Goal: Information Seeking & Learning: Compare options

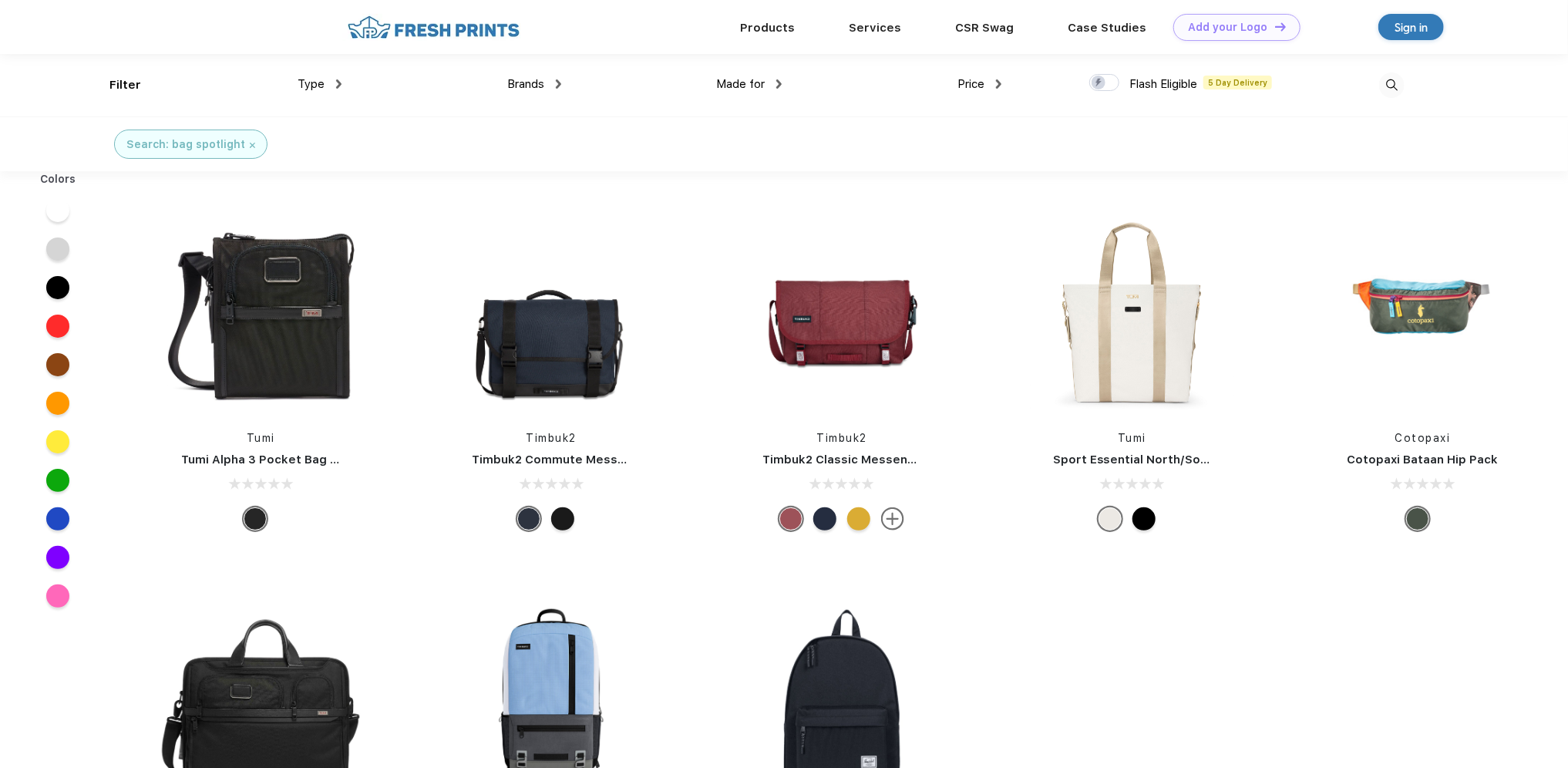
click at [823, 511] on div at bounding box center [824, 518] width 23 height 23
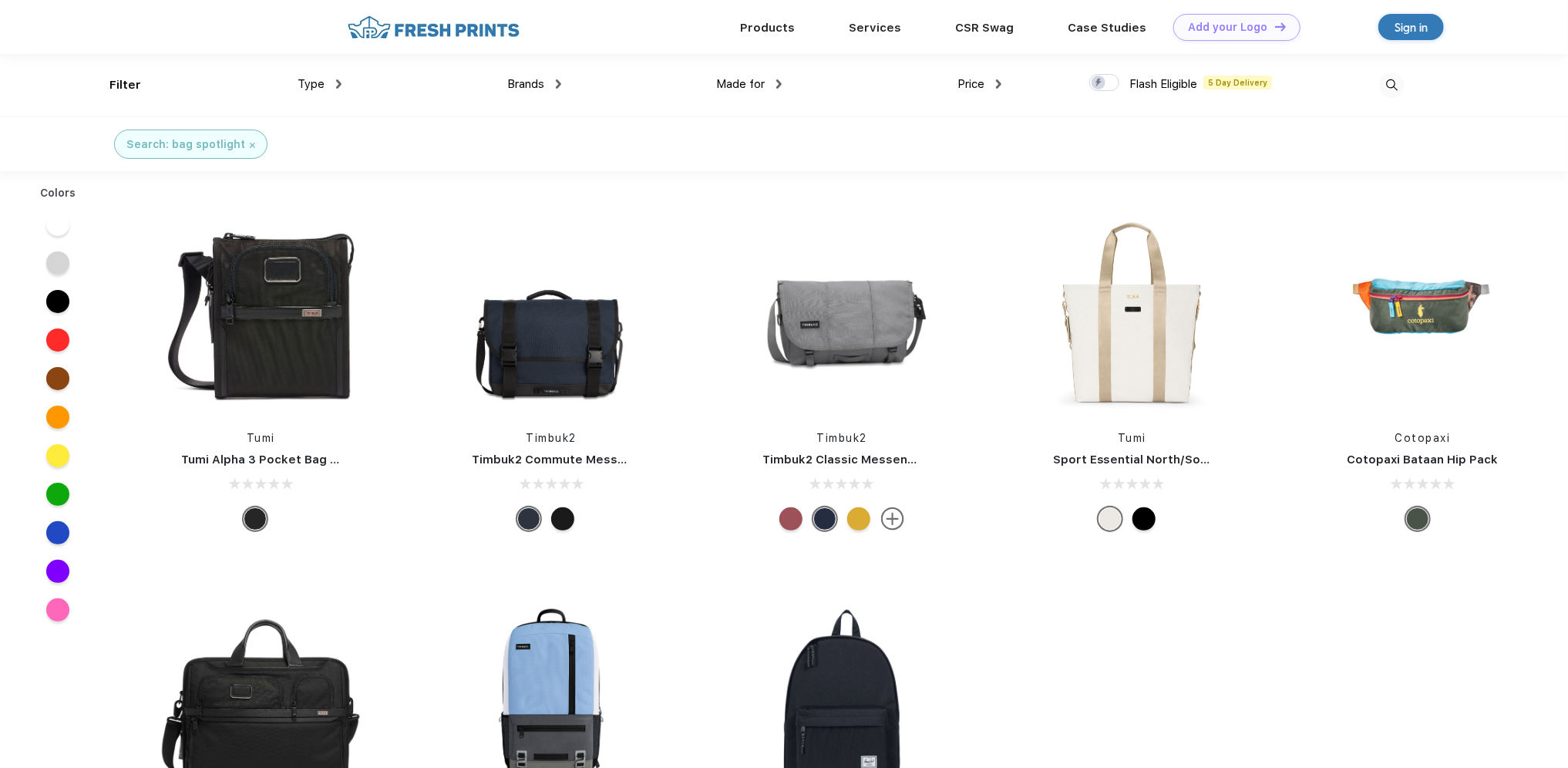
click at [1147, 458] on link "Sport Essential North/South Tote" at bounding box center [1152, 459] width 198 height 14
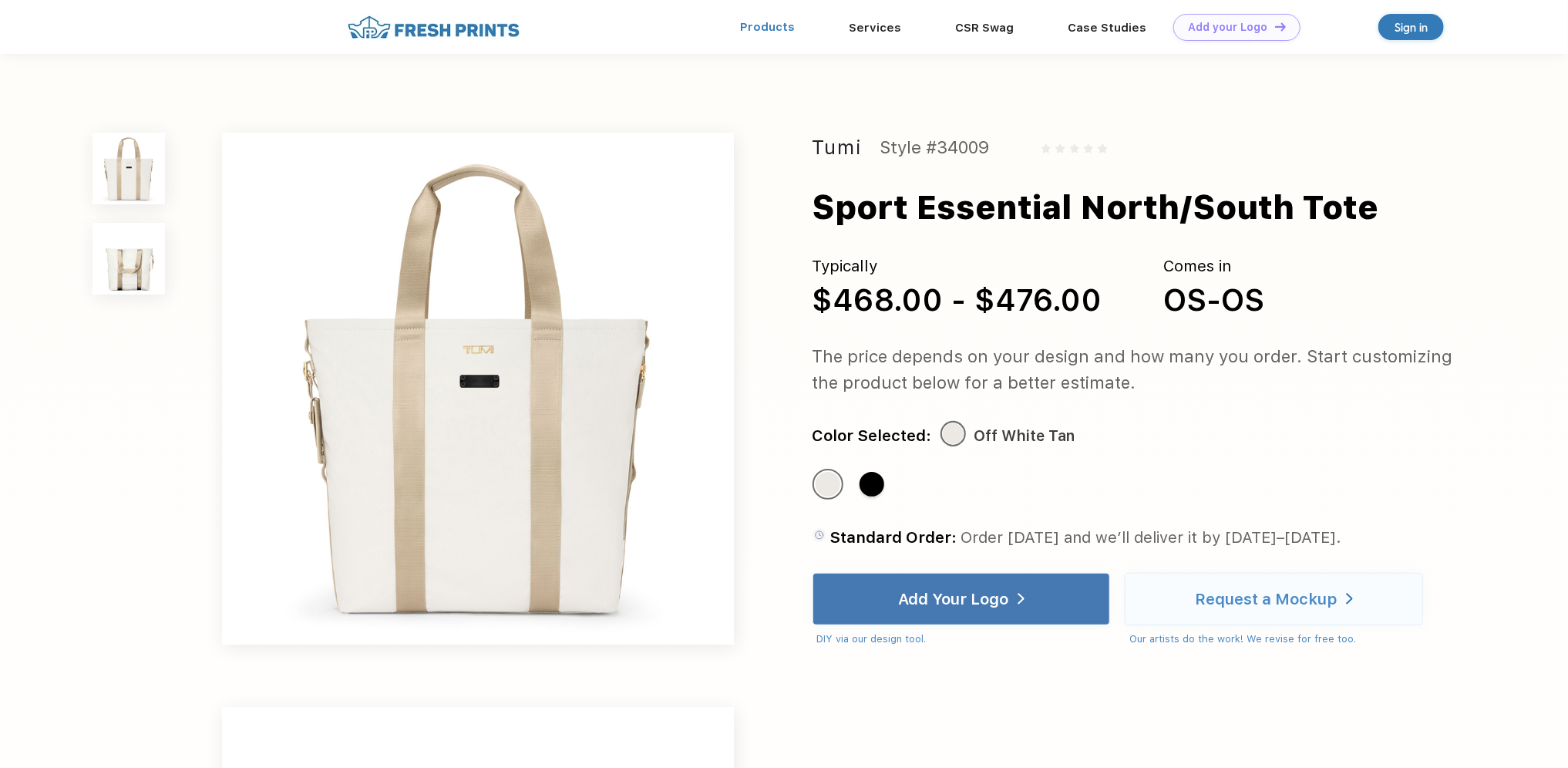
click at [784, 23] on link "Products" at bounding box center [767, 27] width 55 height 14
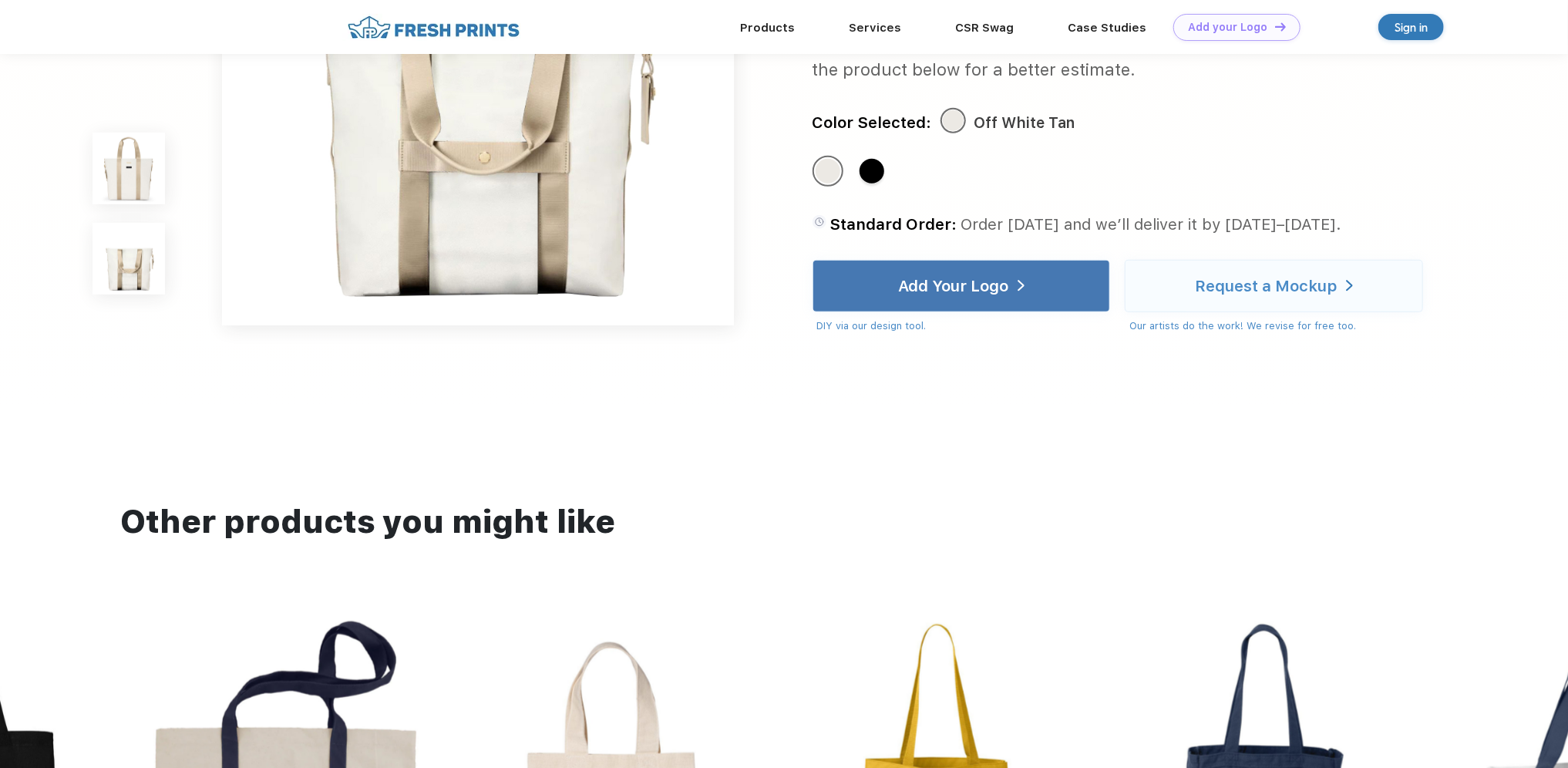
scroll to position [771, 0]
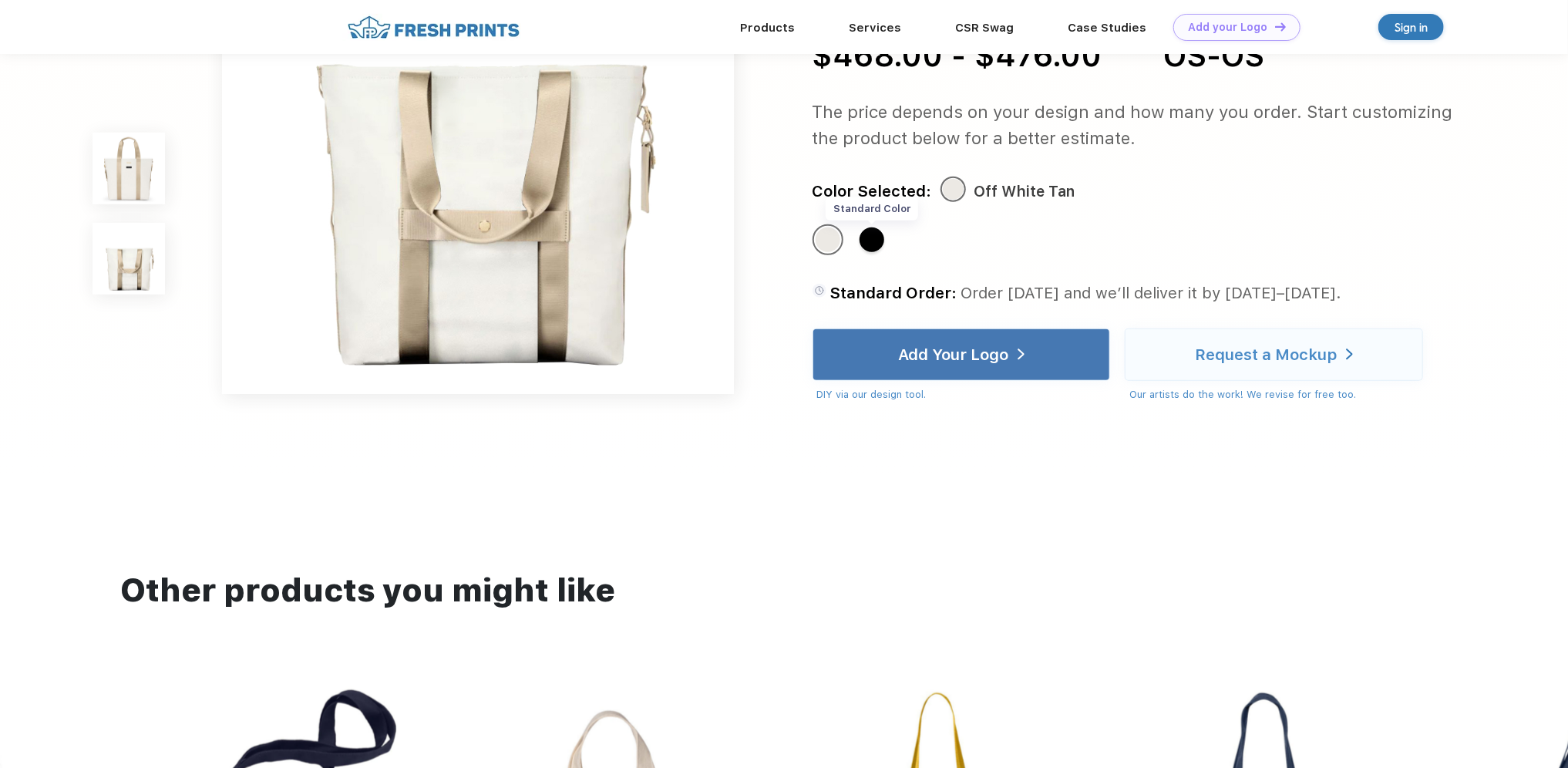
click at [870, 238] on div "Standard Color" at bounding box center [871, 240] width 25 height 25
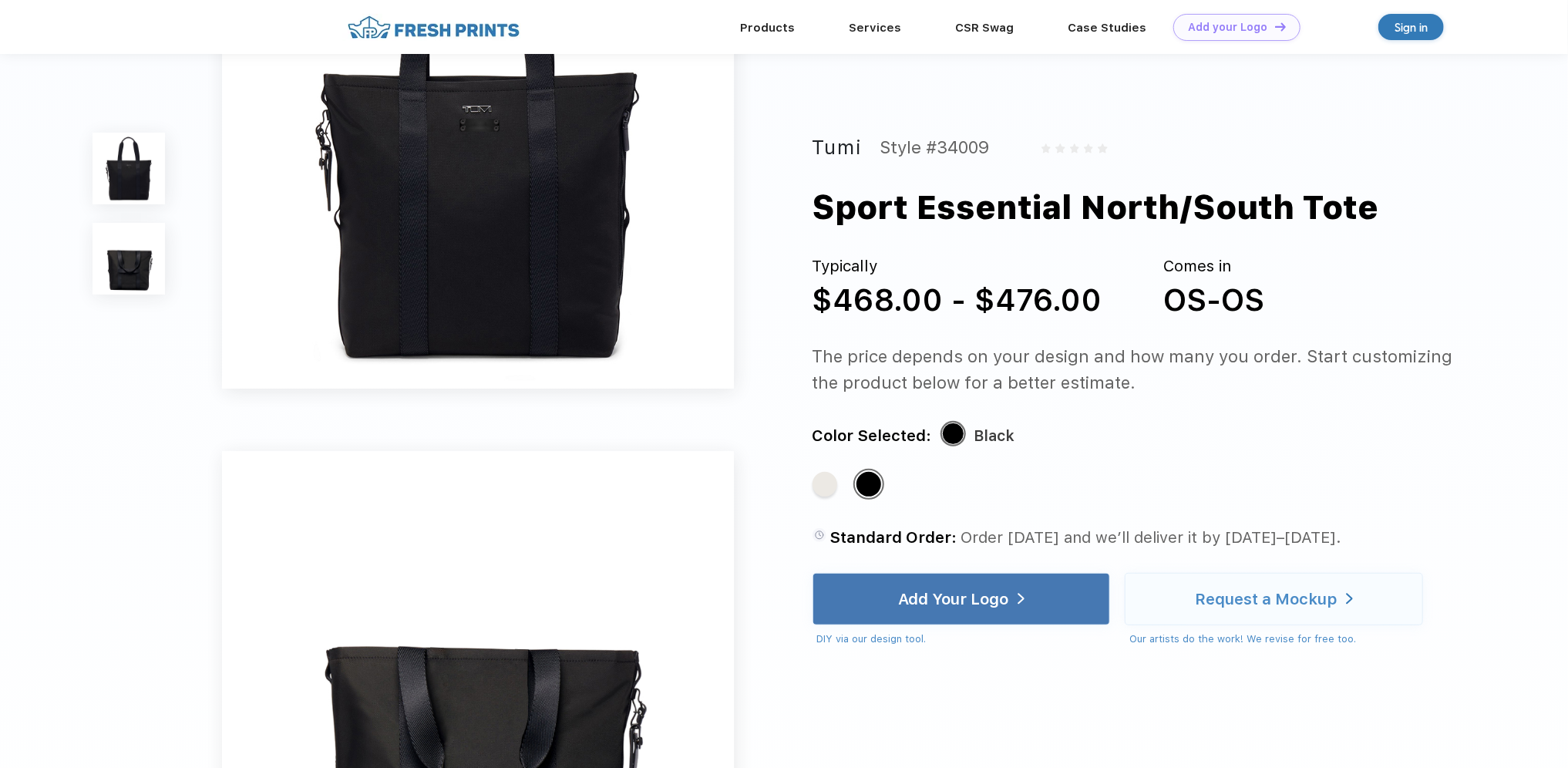
scroll to position [77, 0]
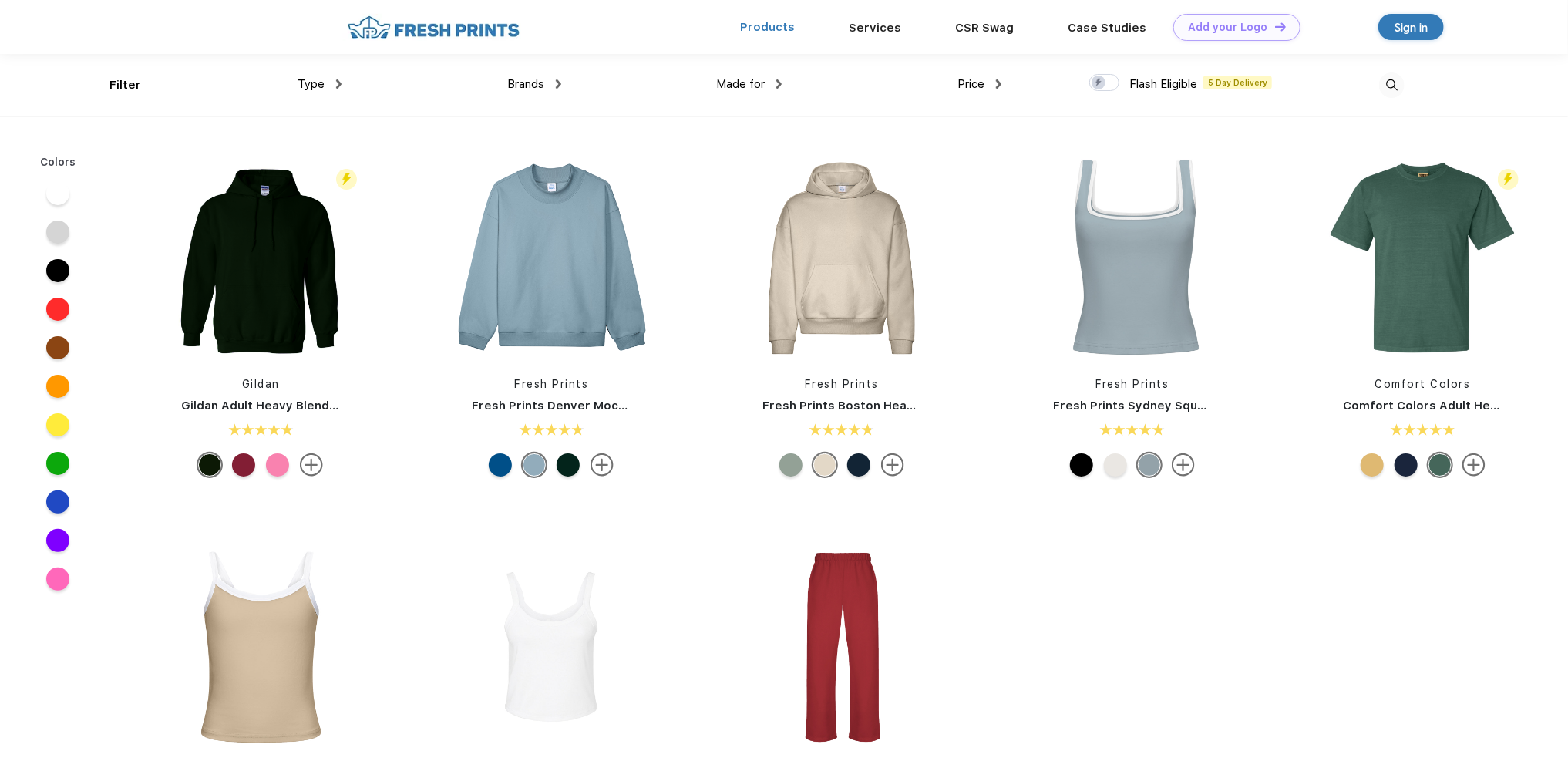
click at [787, 30] on link "Products" at bounding box center [767, 27] width 55 height 14
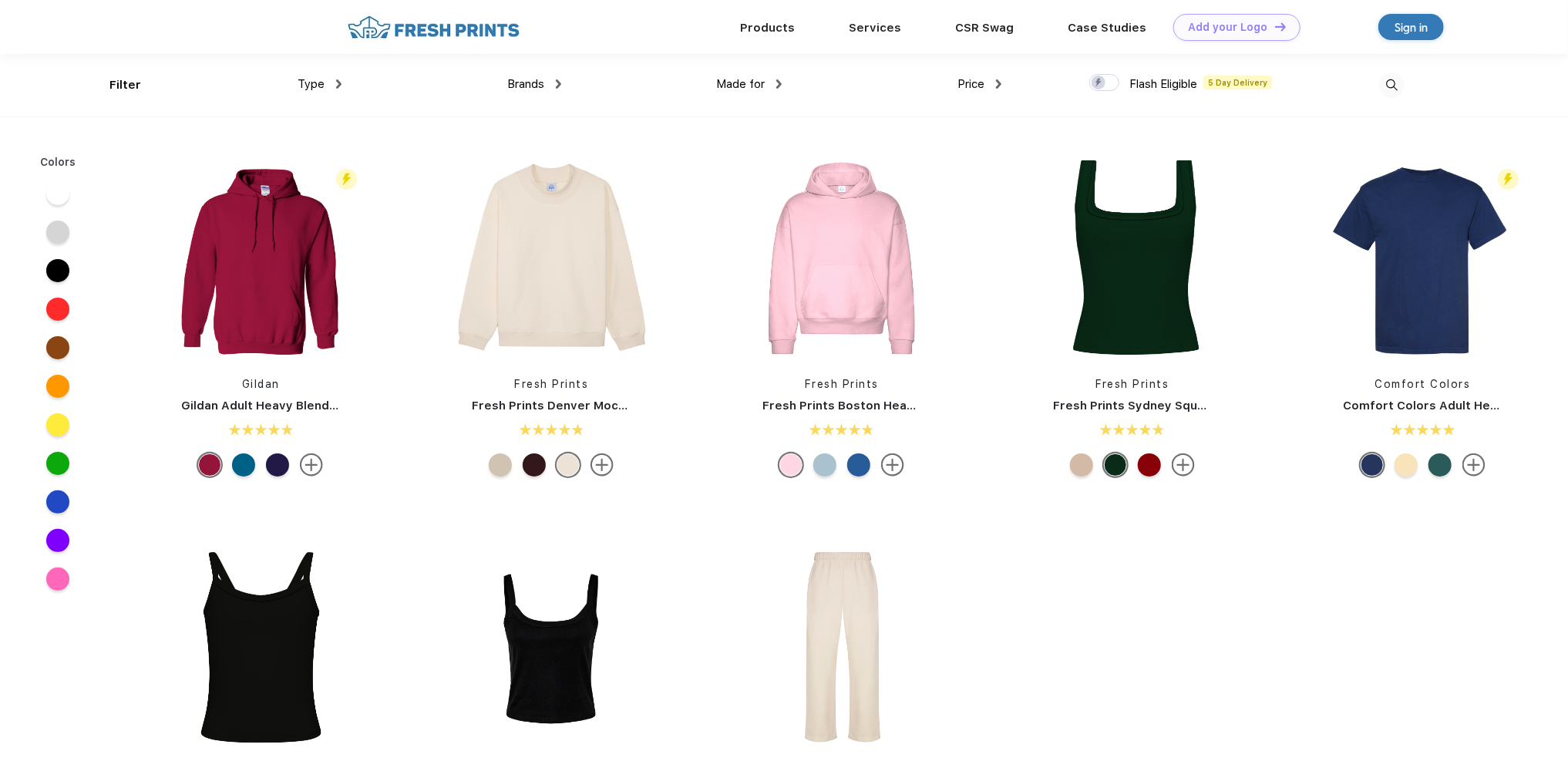
click at [548, 34] on div at bounding box center [528, 27] width 371 height 27
click at [534, 80] on span "Brands" at bounding box center [525, 83] width 37 height 14
click at [563, 81] on div "Made for Unisex Women Men Youth" at bounding box center [671, 84] width 219 height 62
click at [561, 81] on img at bounding box center [559, 84] width 6 height 9
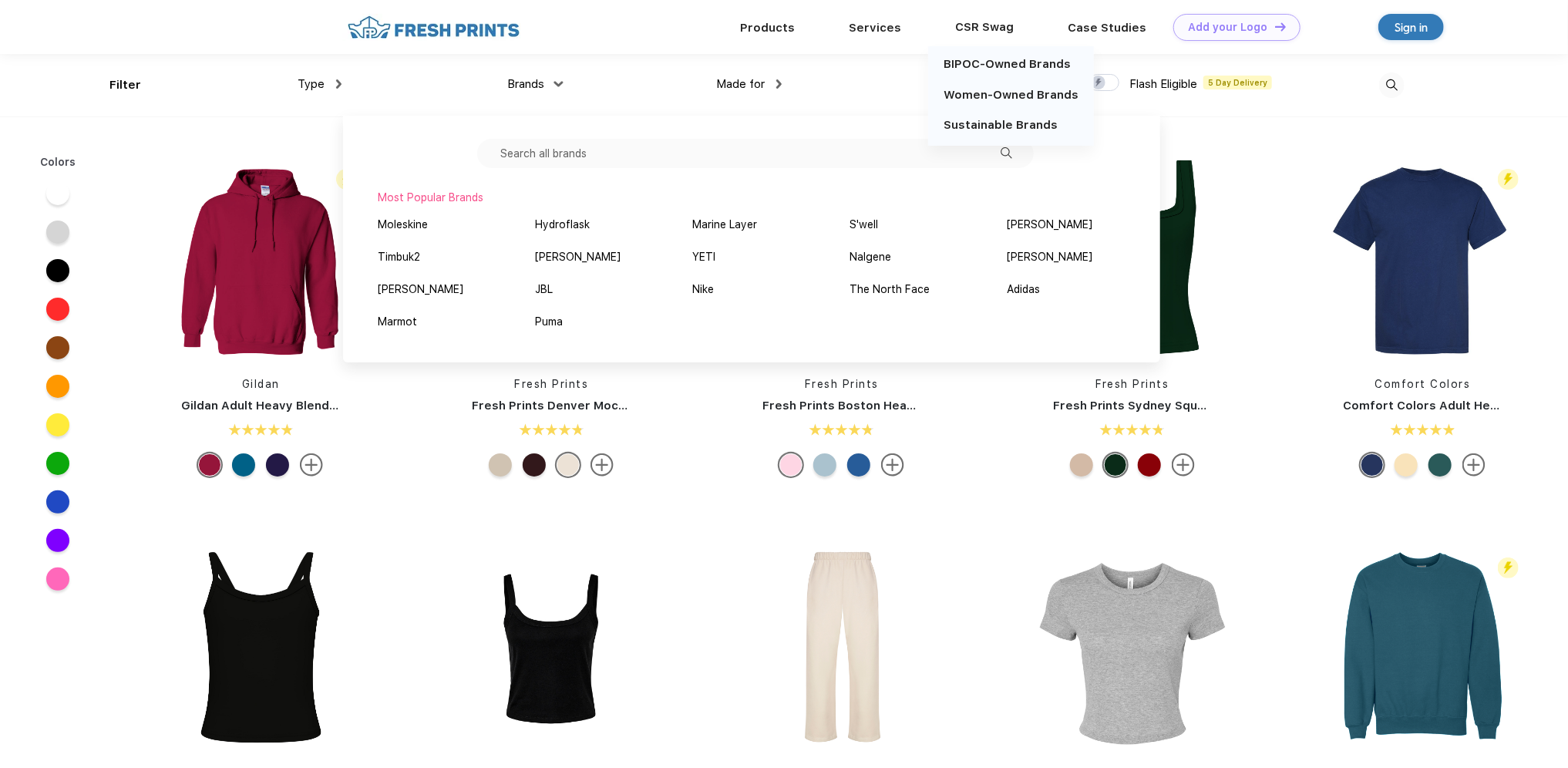
click at [977, 25] on div "CSR Swag" at bounding box center [984, 27] width 113 height 20
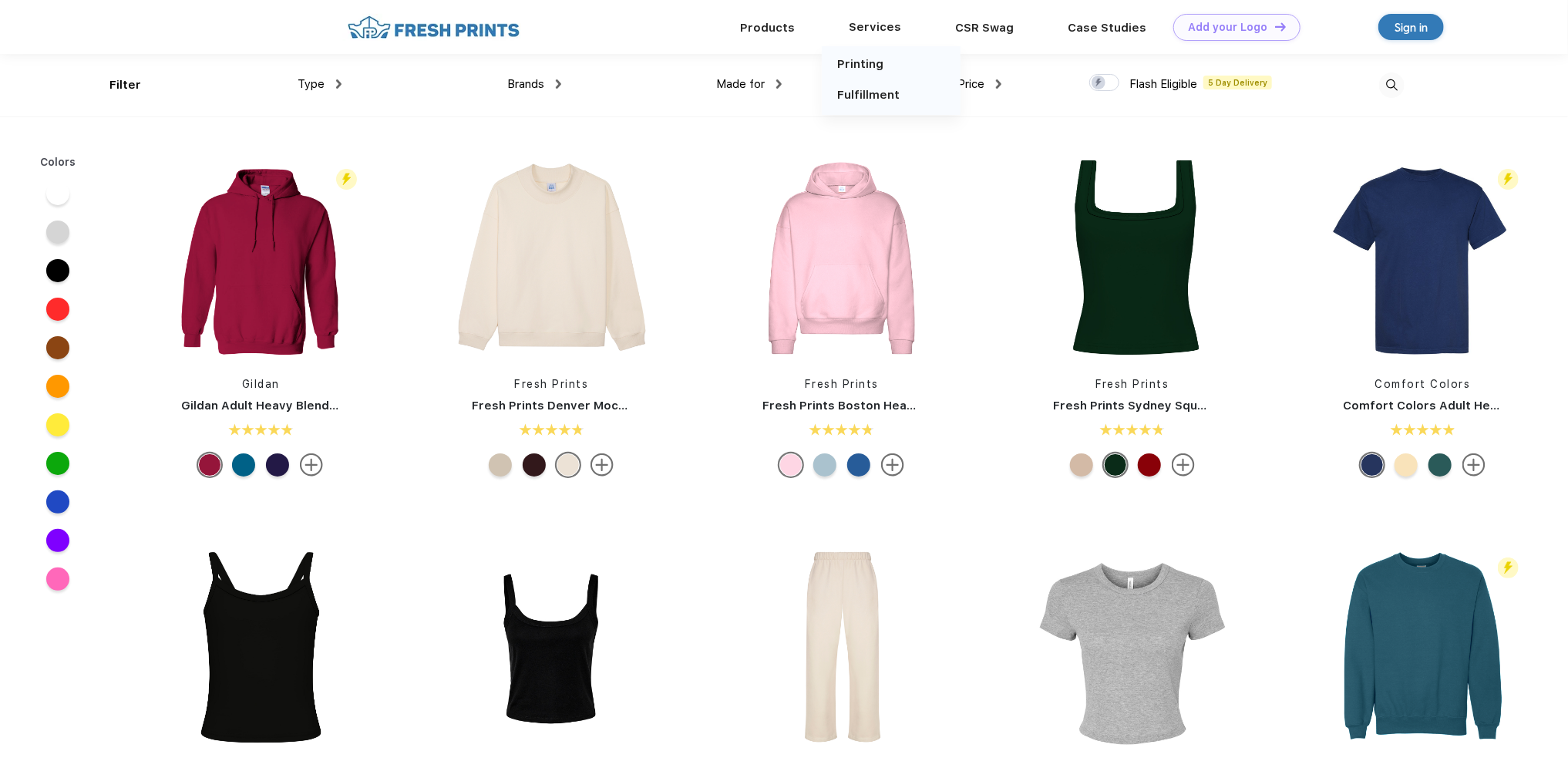
click at [875, 29] on div "Services" at bounding box center [874, 27] width 106 height 20
click at [790, 26] on link "Products" at bounding box center [767, 27] width 55 height 14
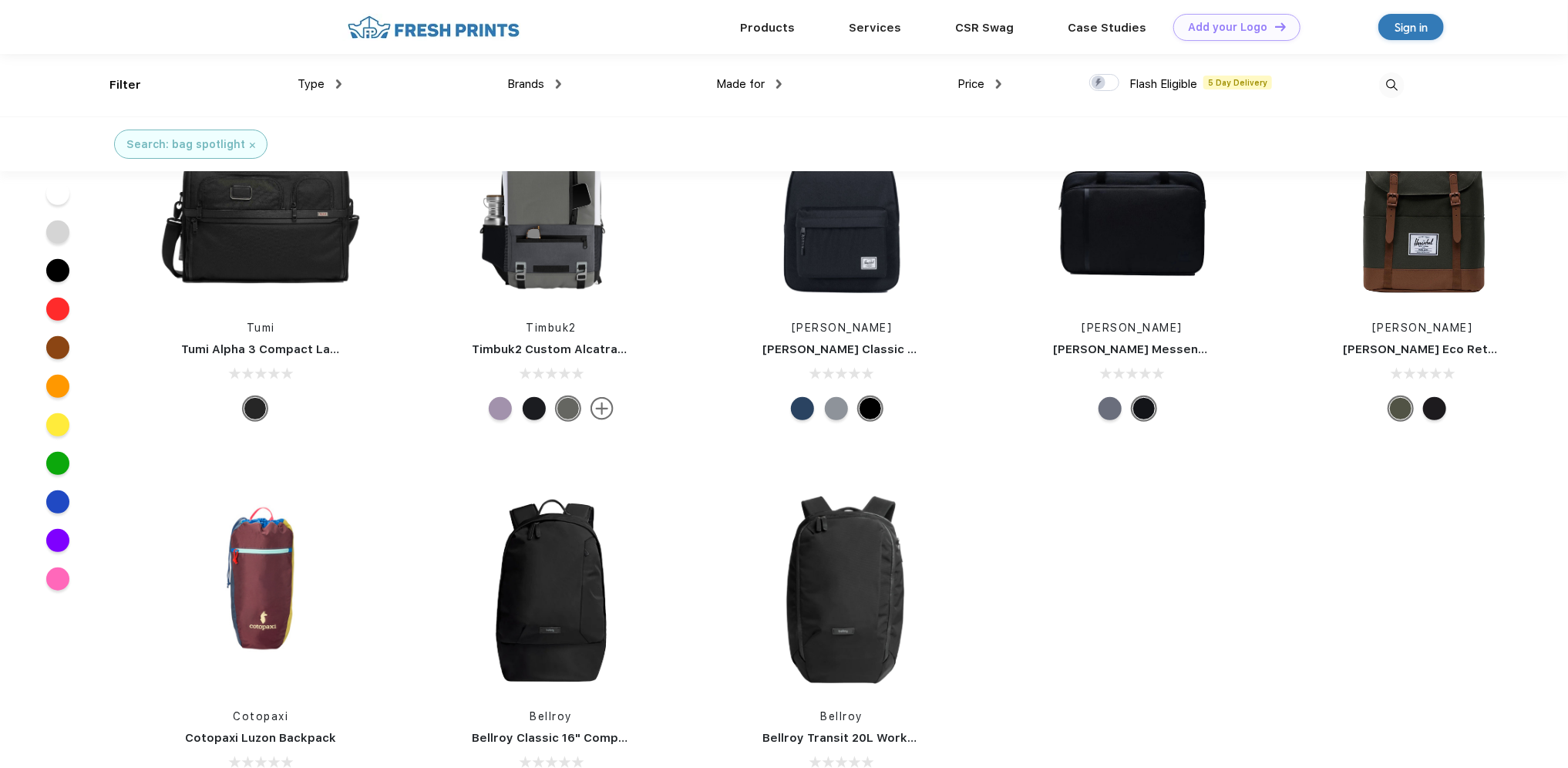
scroll to position [155, 0]
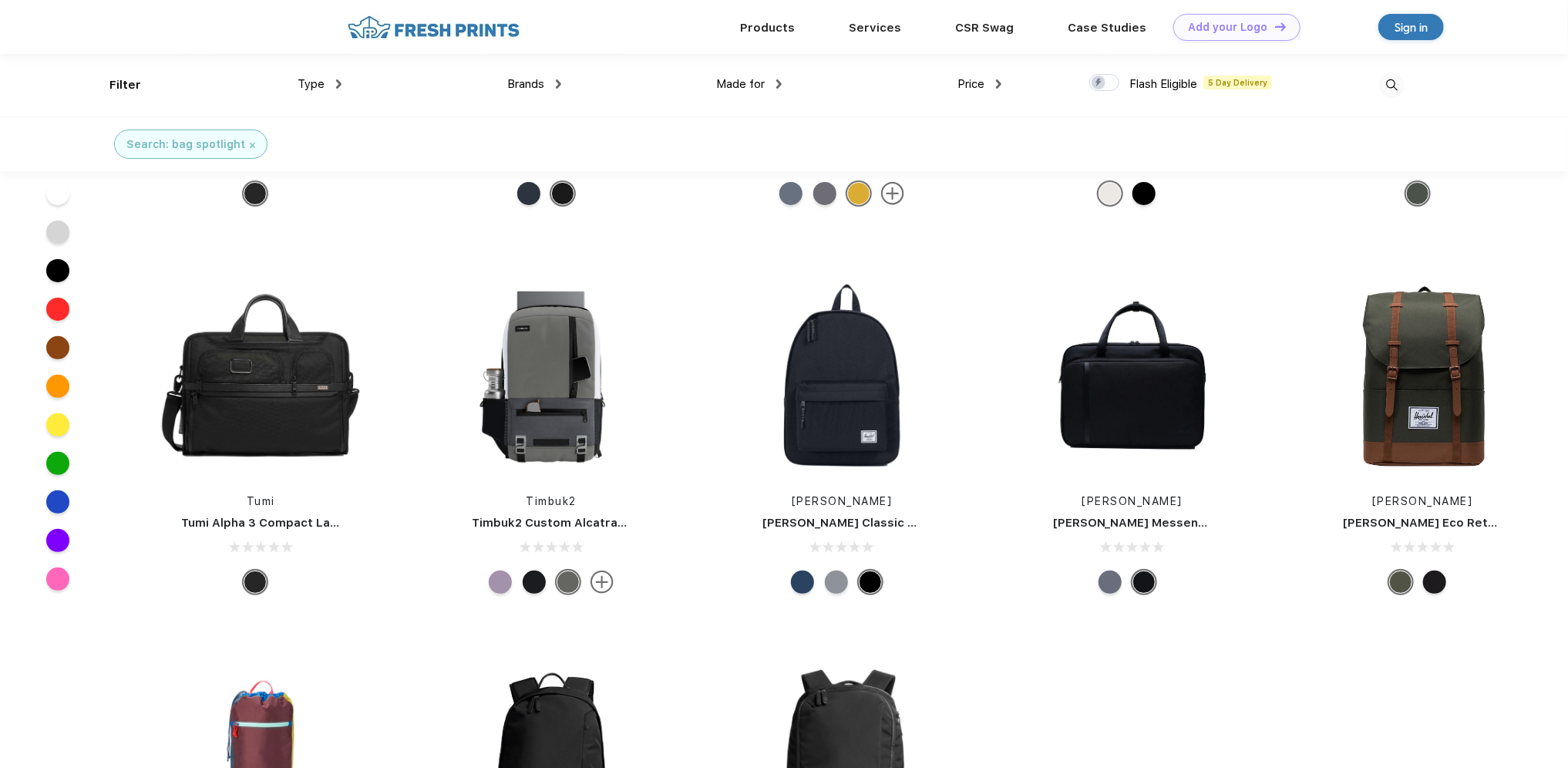
click at [330, 83] on div "Type" at bounding box center [319, 84] width 43 height 18
click at [546, 84] on div "Brands" at bounding box center [534, 84] width 54 height 18
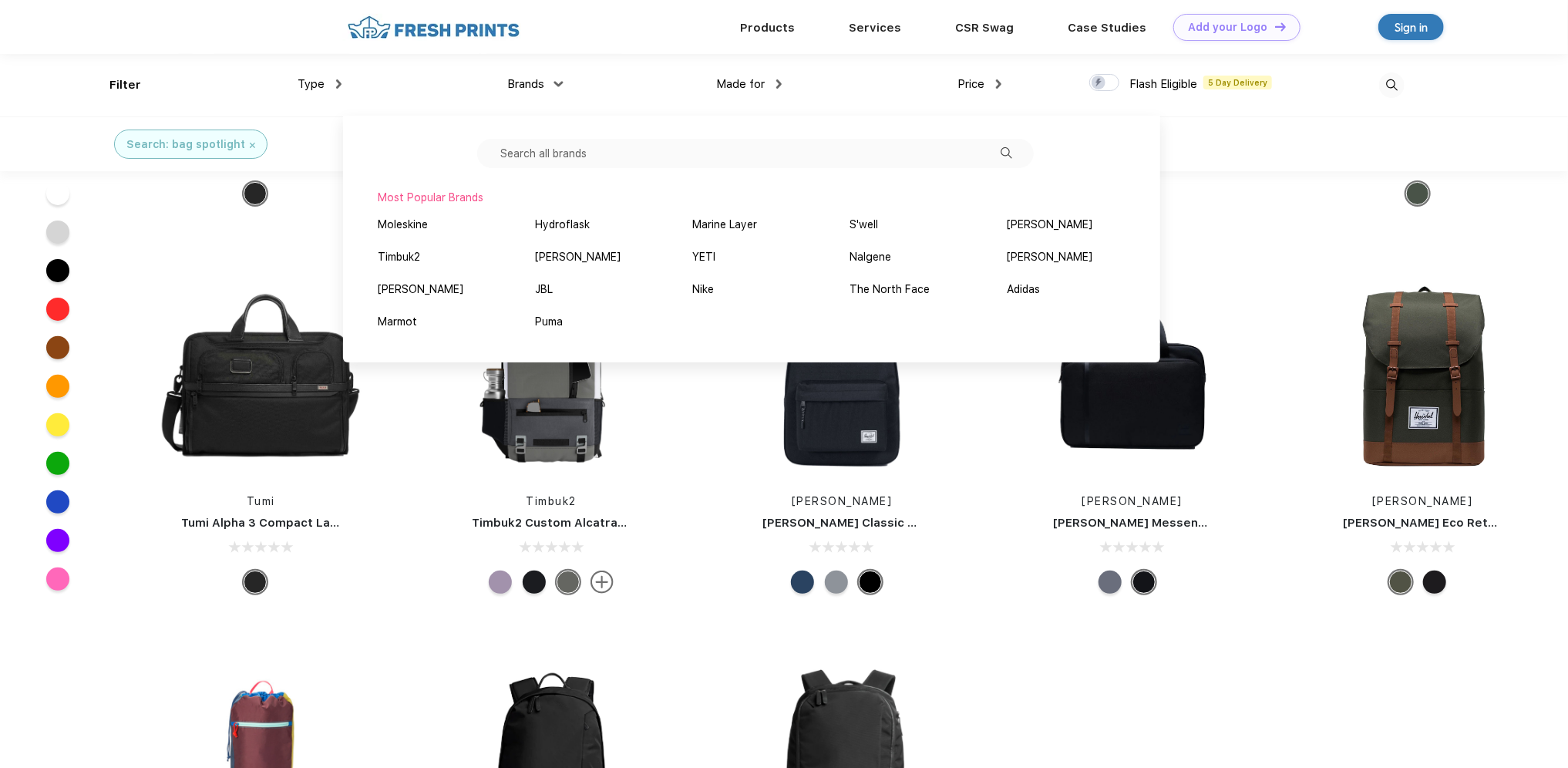
click at [426, 557] on div "Timbuk2 Timbuk2 Custom Alcatraz Pack" at bounding box center [551, 436] width 290 height 327
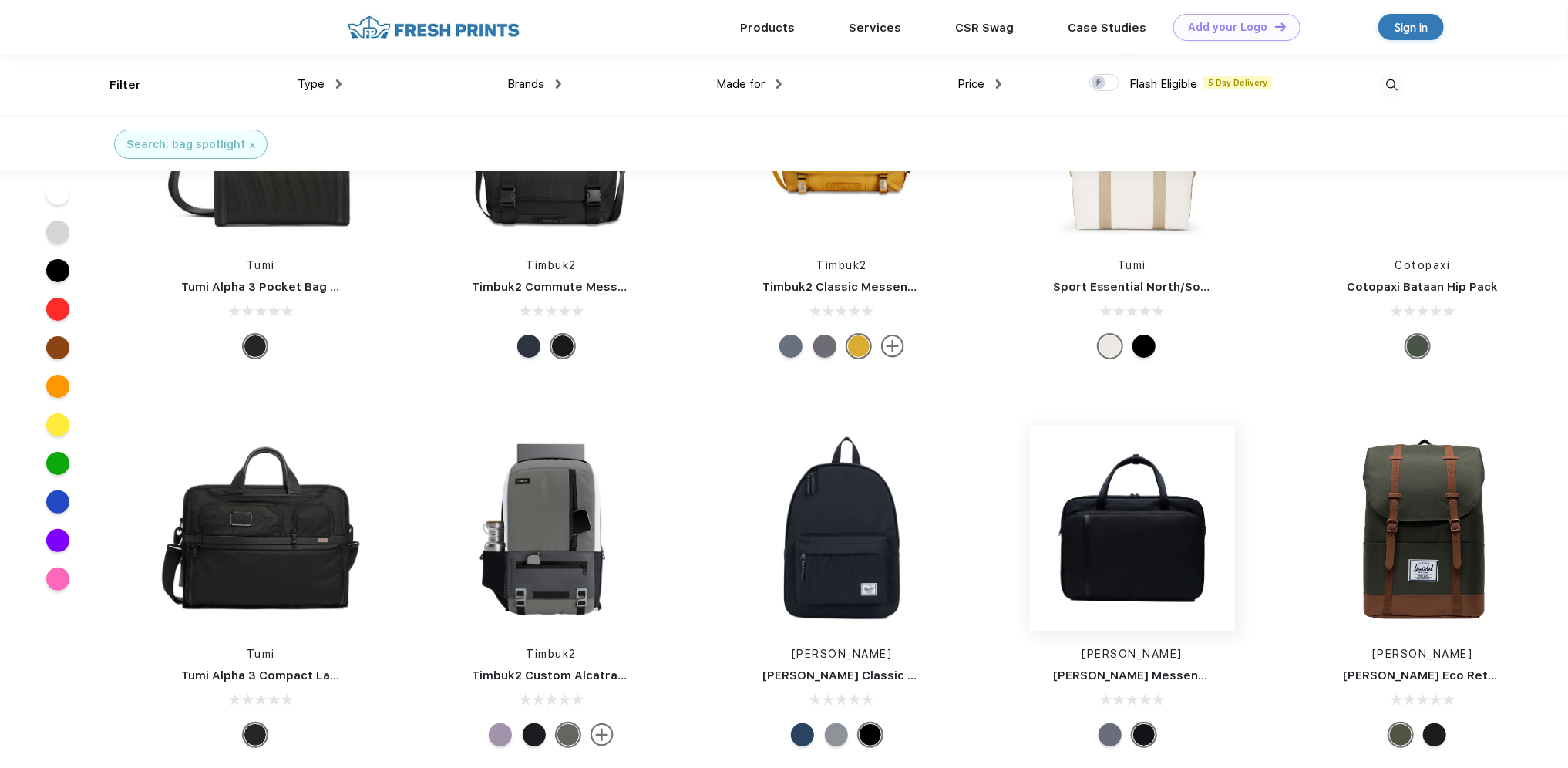
scroll to position [0, 0]
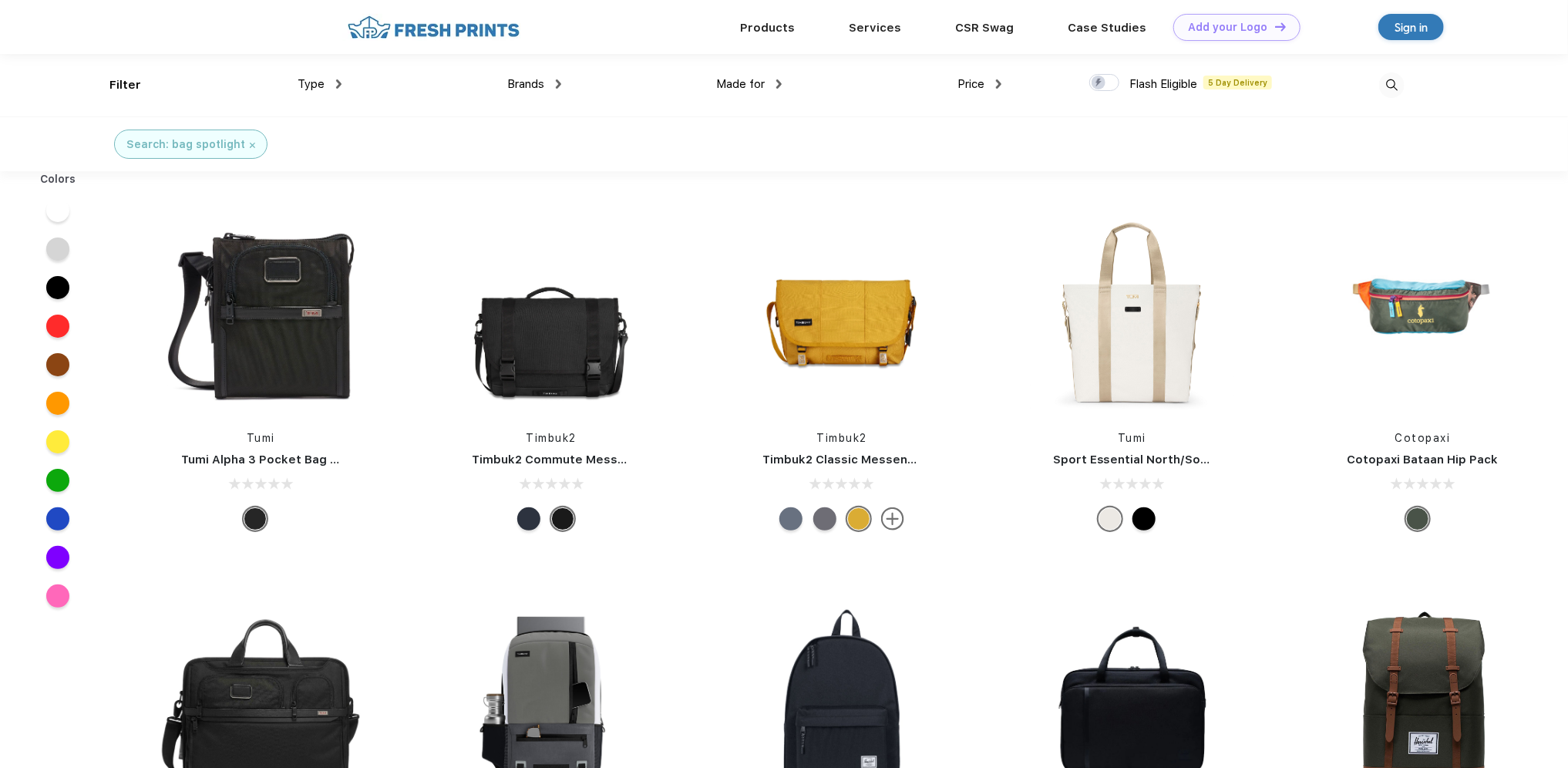
click at [313, 83] on span "Type" at bounding box center [311, 83] width 27 height 14
click at [340, 81] on img at bounding box center [339, 84] width 6 height 9
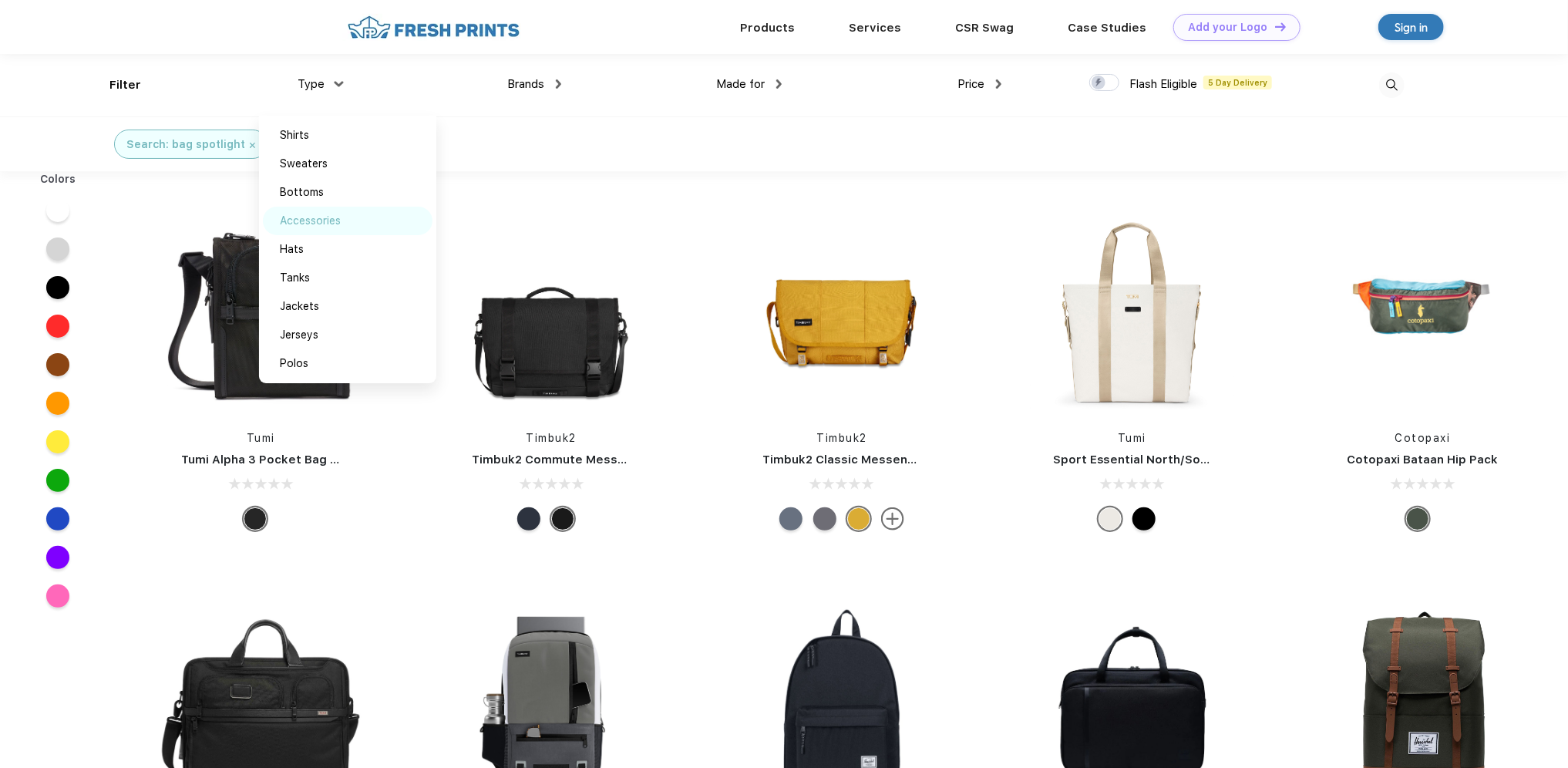
click at [327, 222] on div "Accessories" at bounding box center [310, 220] width 61 height 16
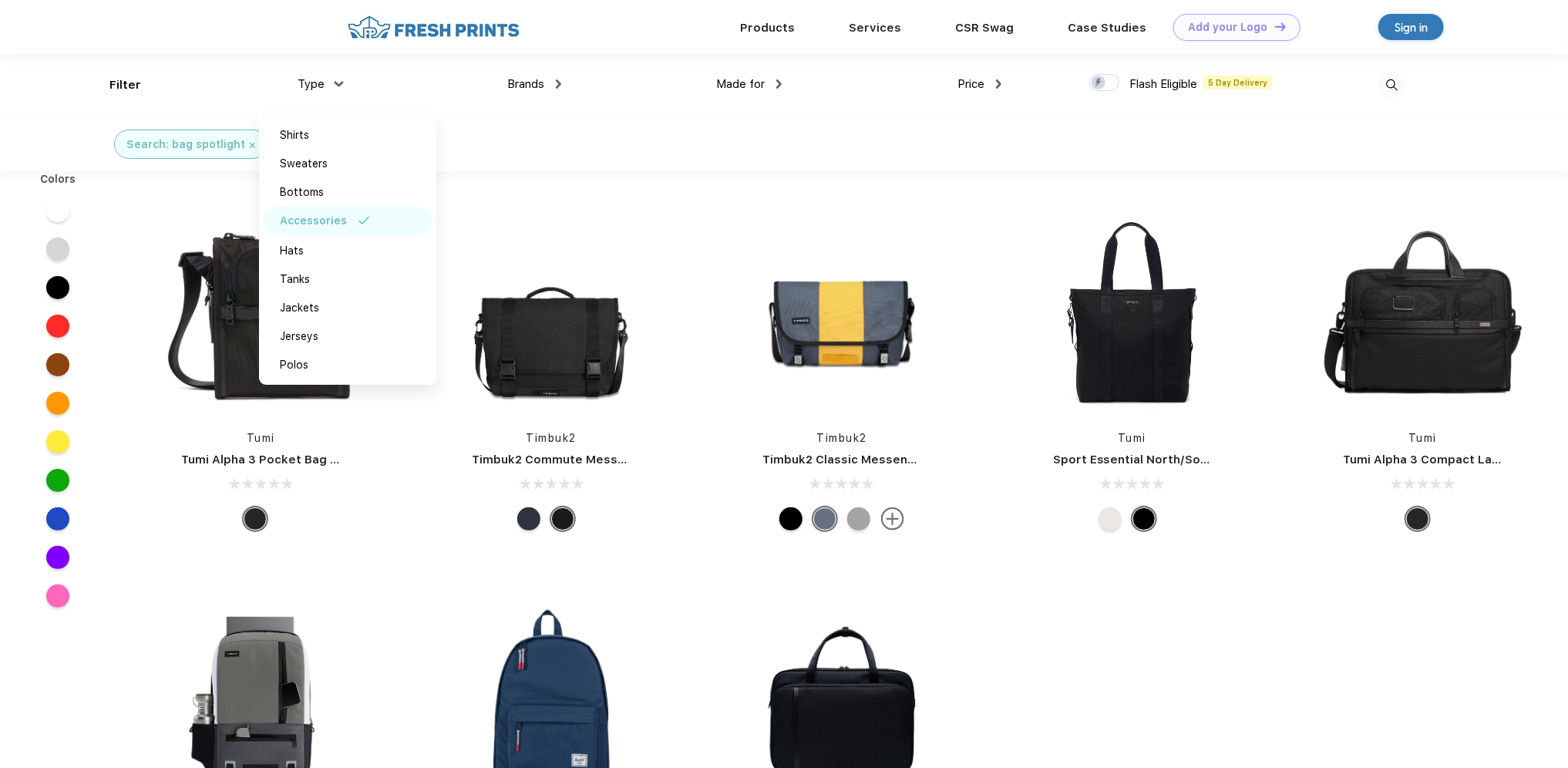
click at [1277, 617] on div "Tumi Tumi Alpha 3 Pocket Bag Small Timbuk2 Timbuk2 Commute Messenger Bag Timbuk…" at bounding box center [842, 567] width 1452 height 777
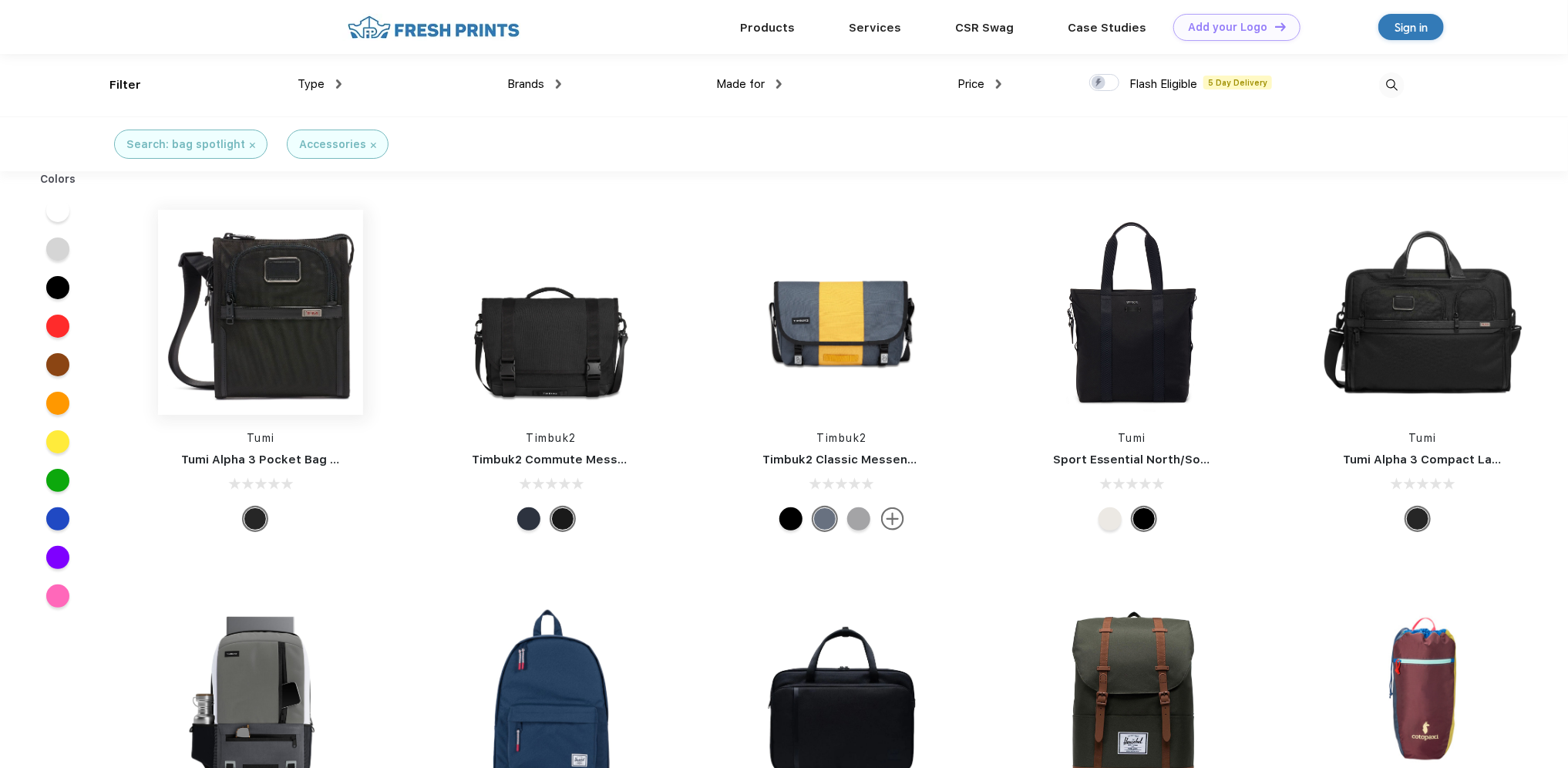
click at [278, 354] on img at bounding box center [261, 313] width 205 height 205
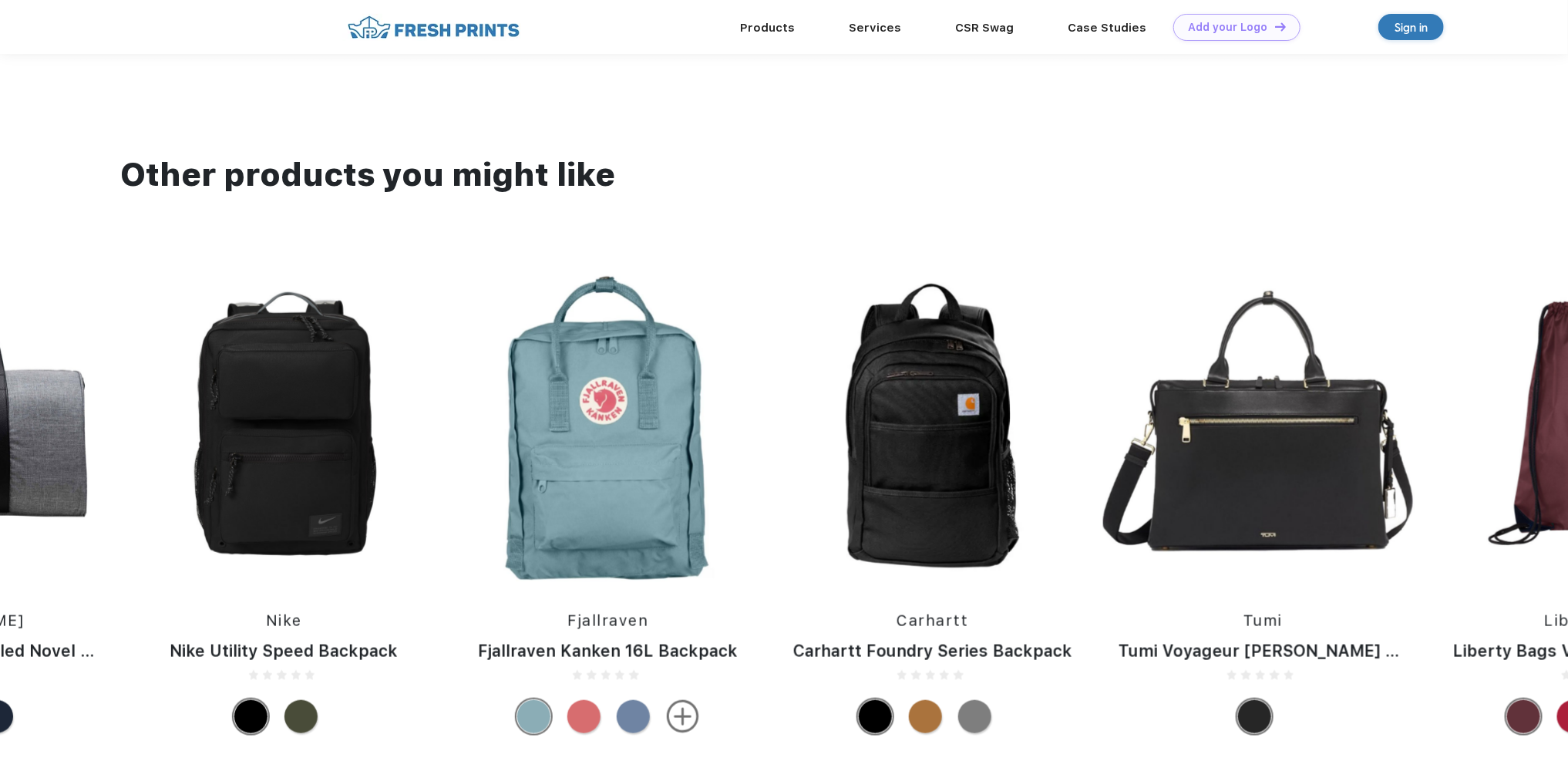
scroll to position [1002, 0]
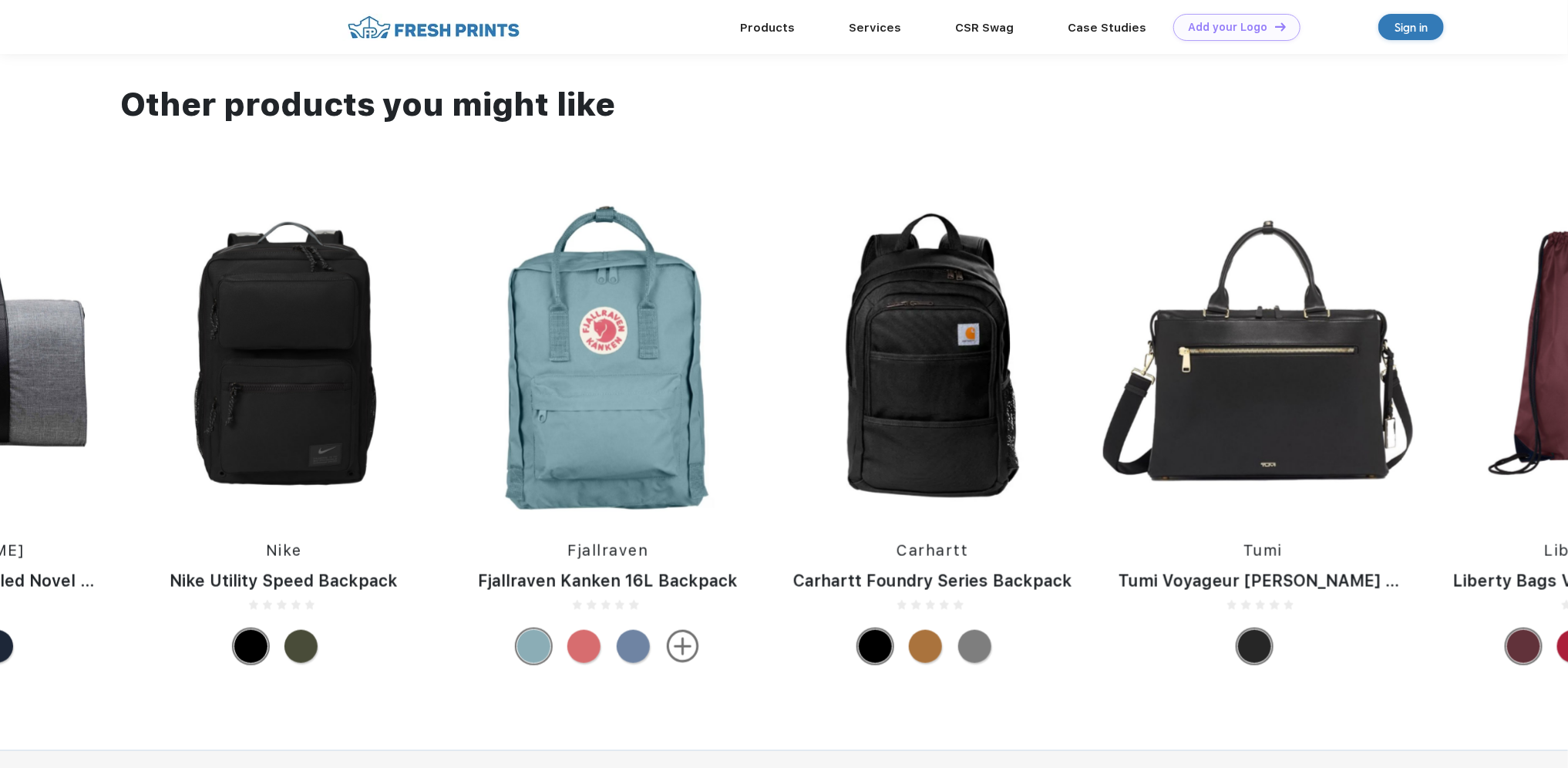
click at [683, 653] on img at bounding box center [683, 647] width 33 height 33
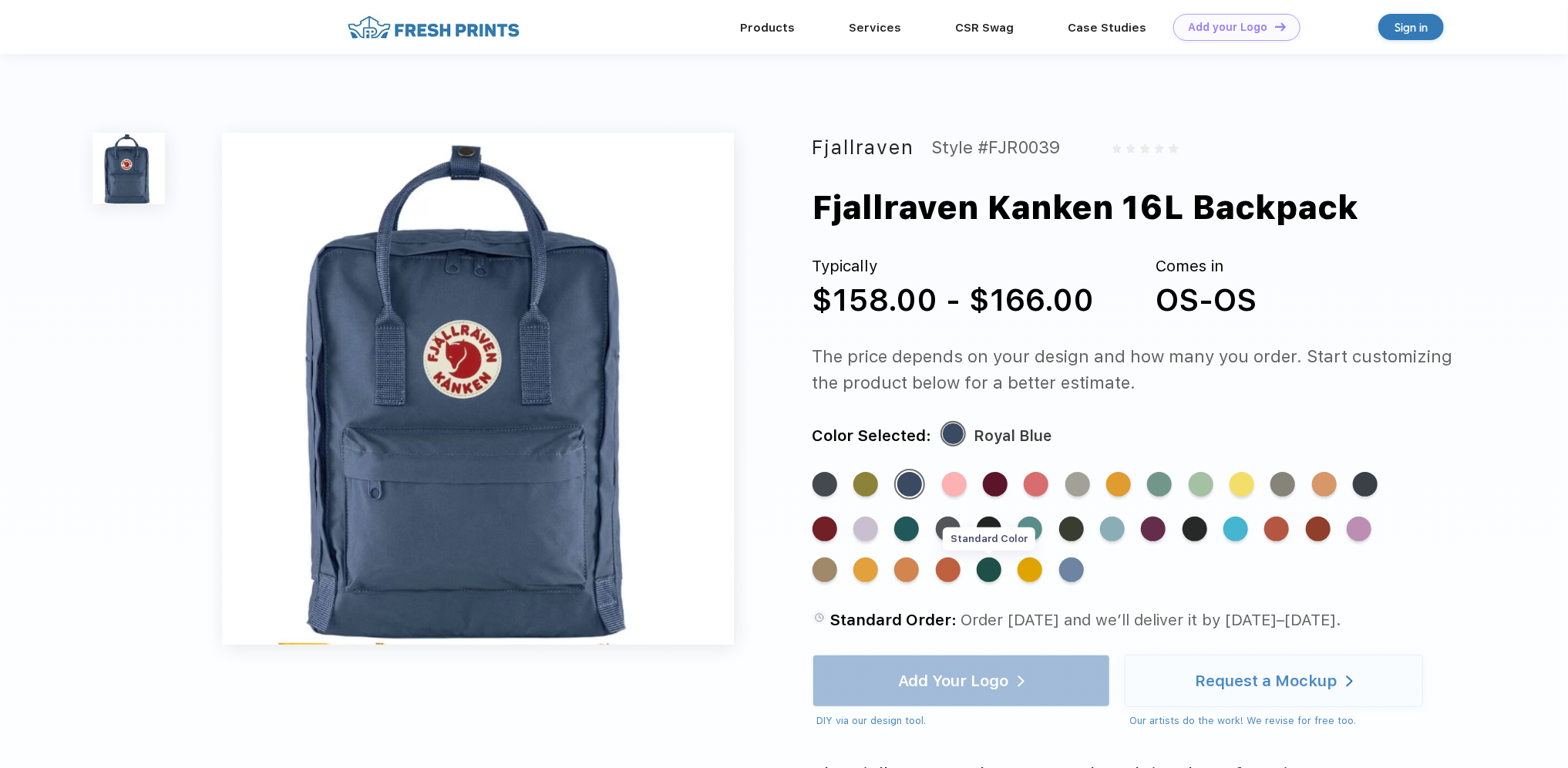
click at [993, 564] on div "Standard Color" at bounding box center [989, 569] width 25 height 25
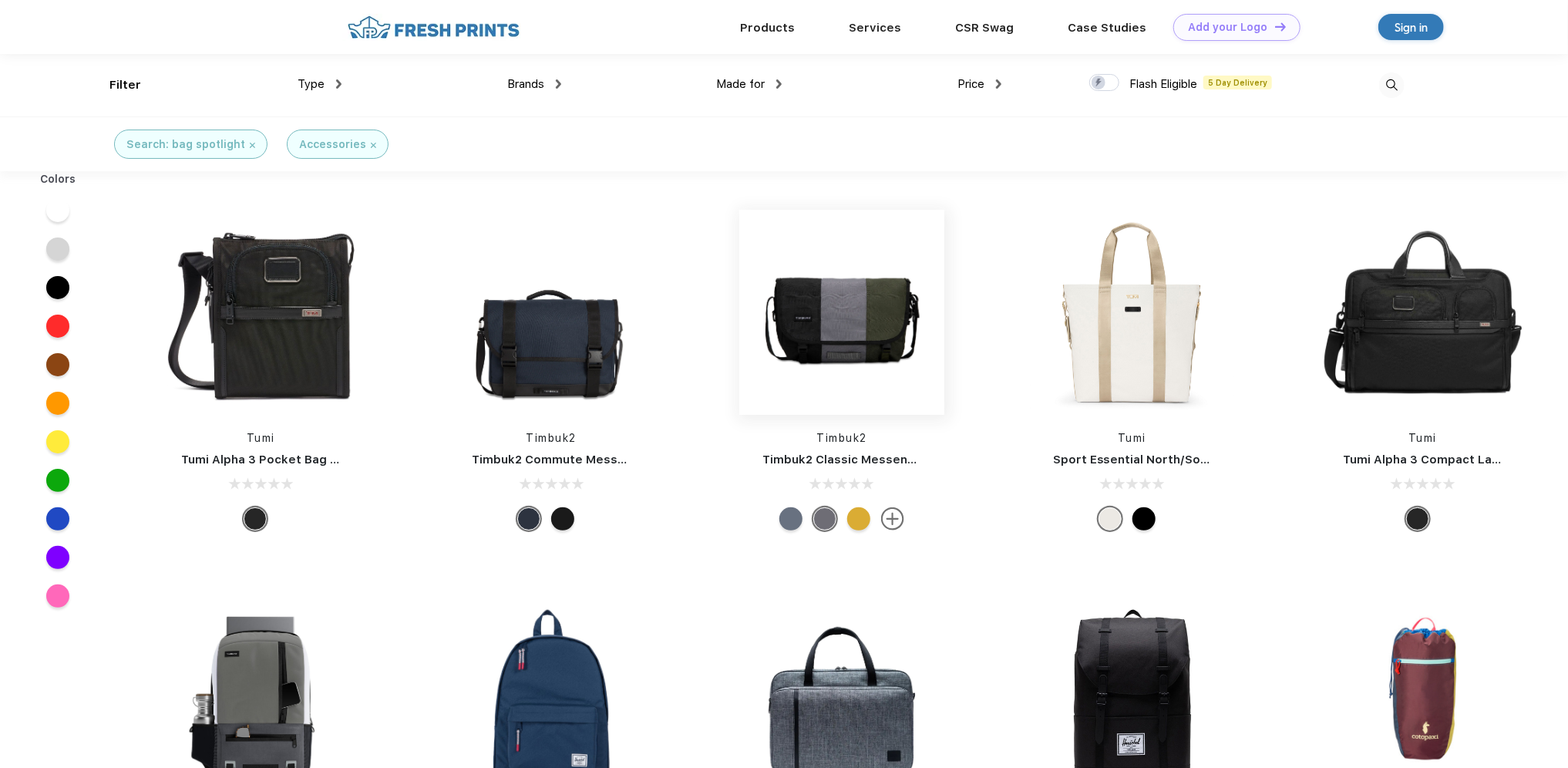
click at [906, 306] on img at bounding box center [842, 313] width 205 height 205
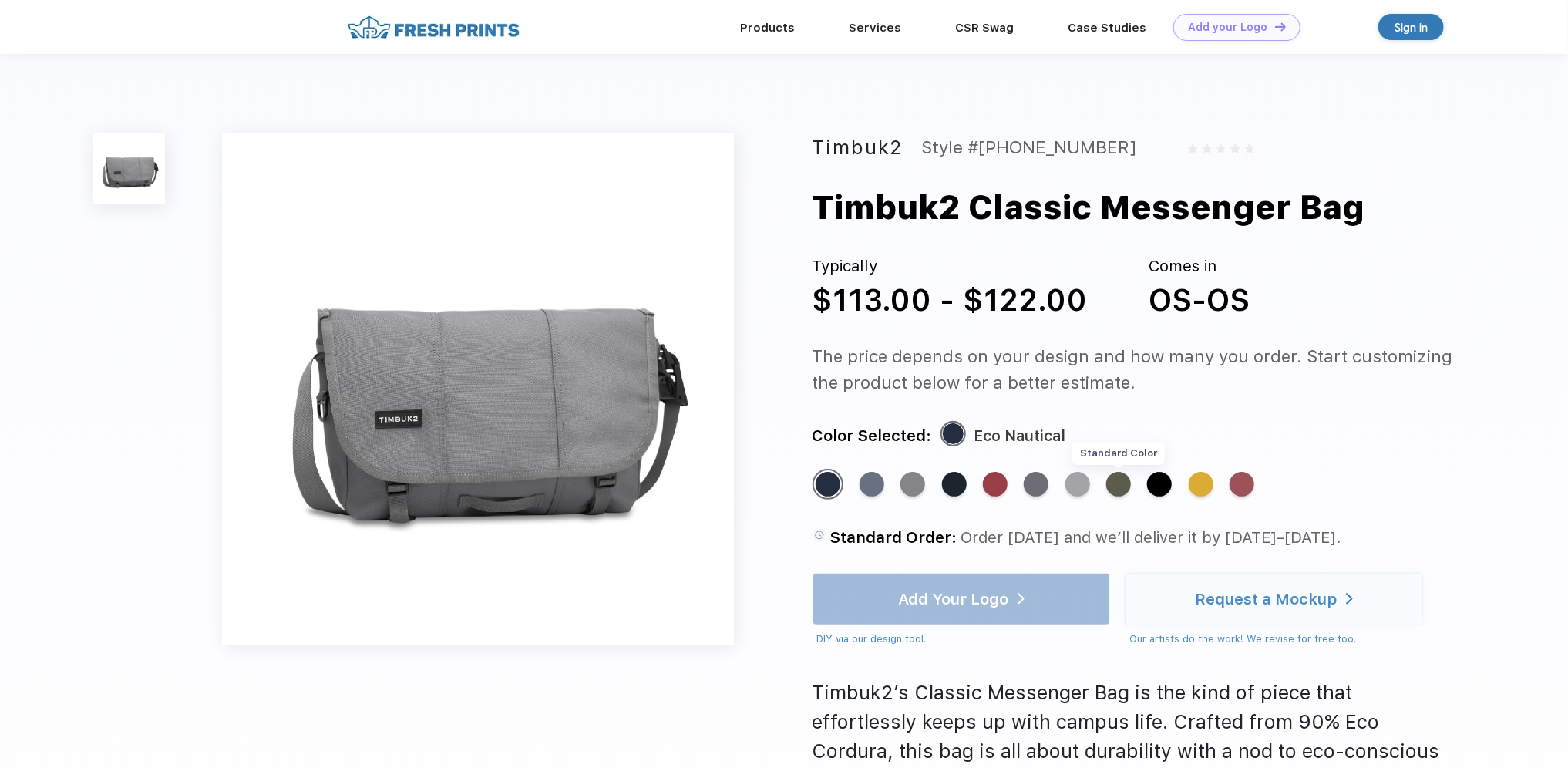
click at [1123, 488] on div "Standard Color" at bounding box center [1118, 484] width 25 height 25
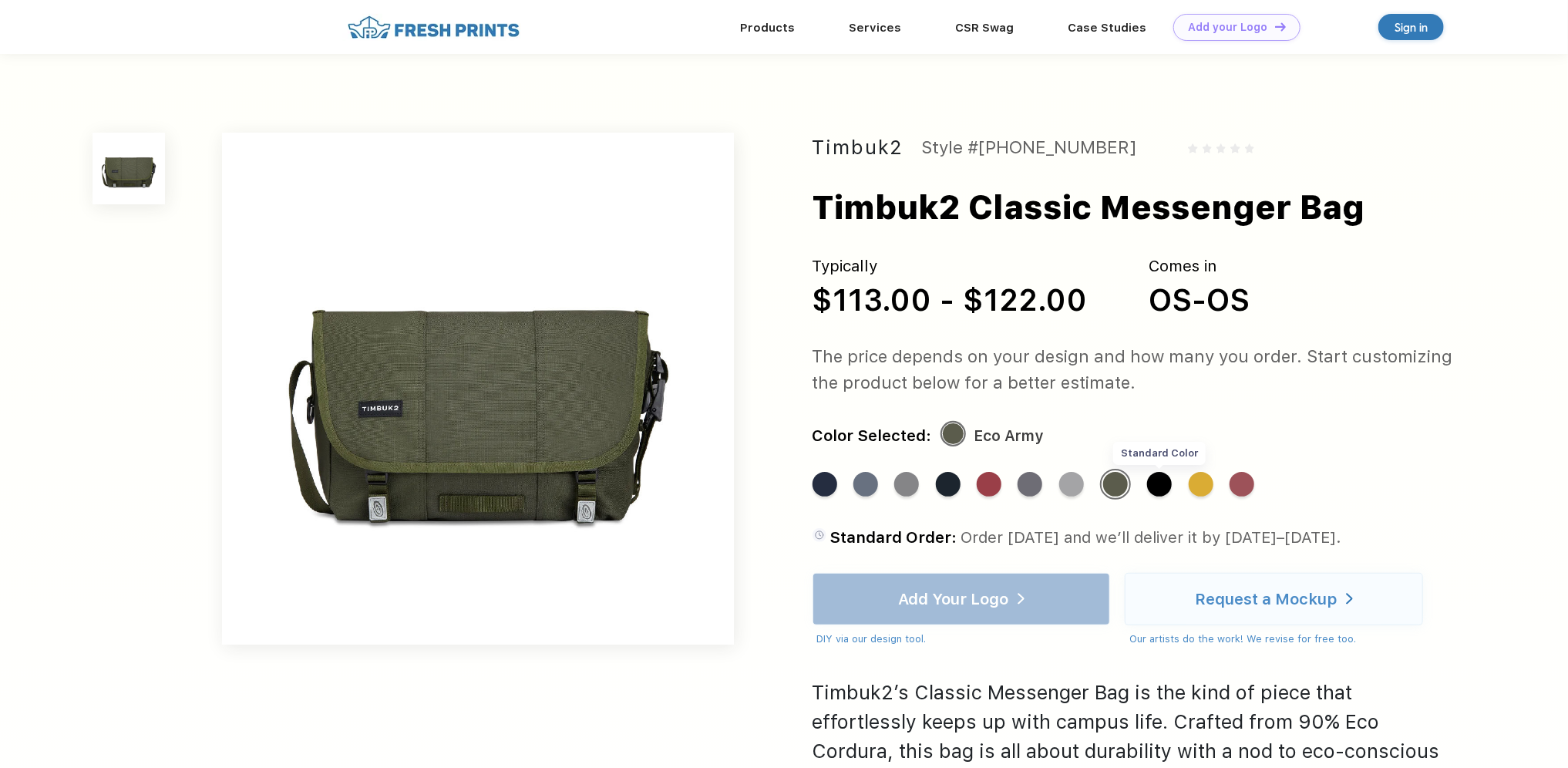
click at [1160, 485] on div "Standard Color" at bounding box center [1159, 484] width 25 height 25
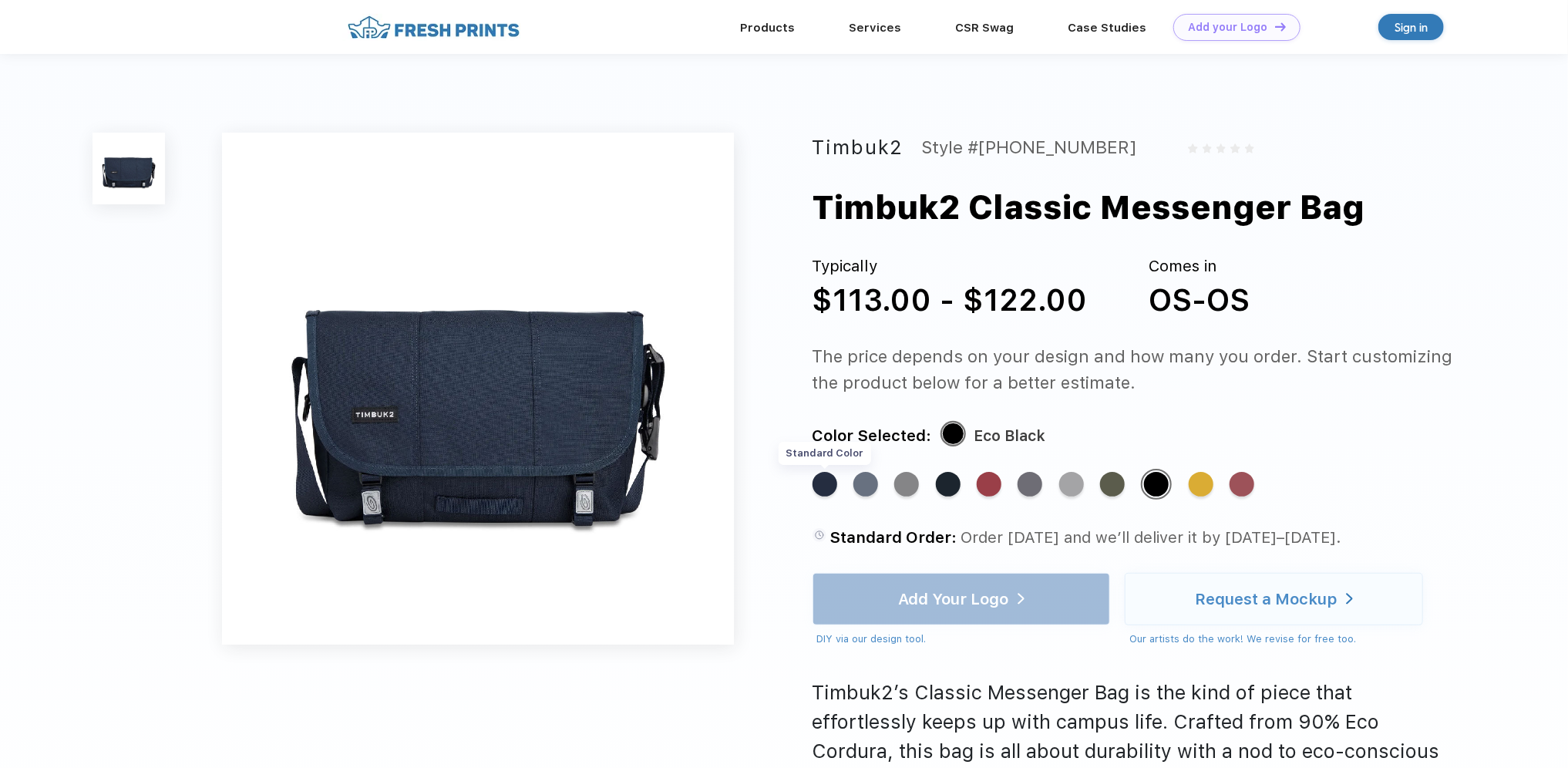
click at [824, 483] on div "Standard Color" at bounding box center [824, 484] width 25 height 25
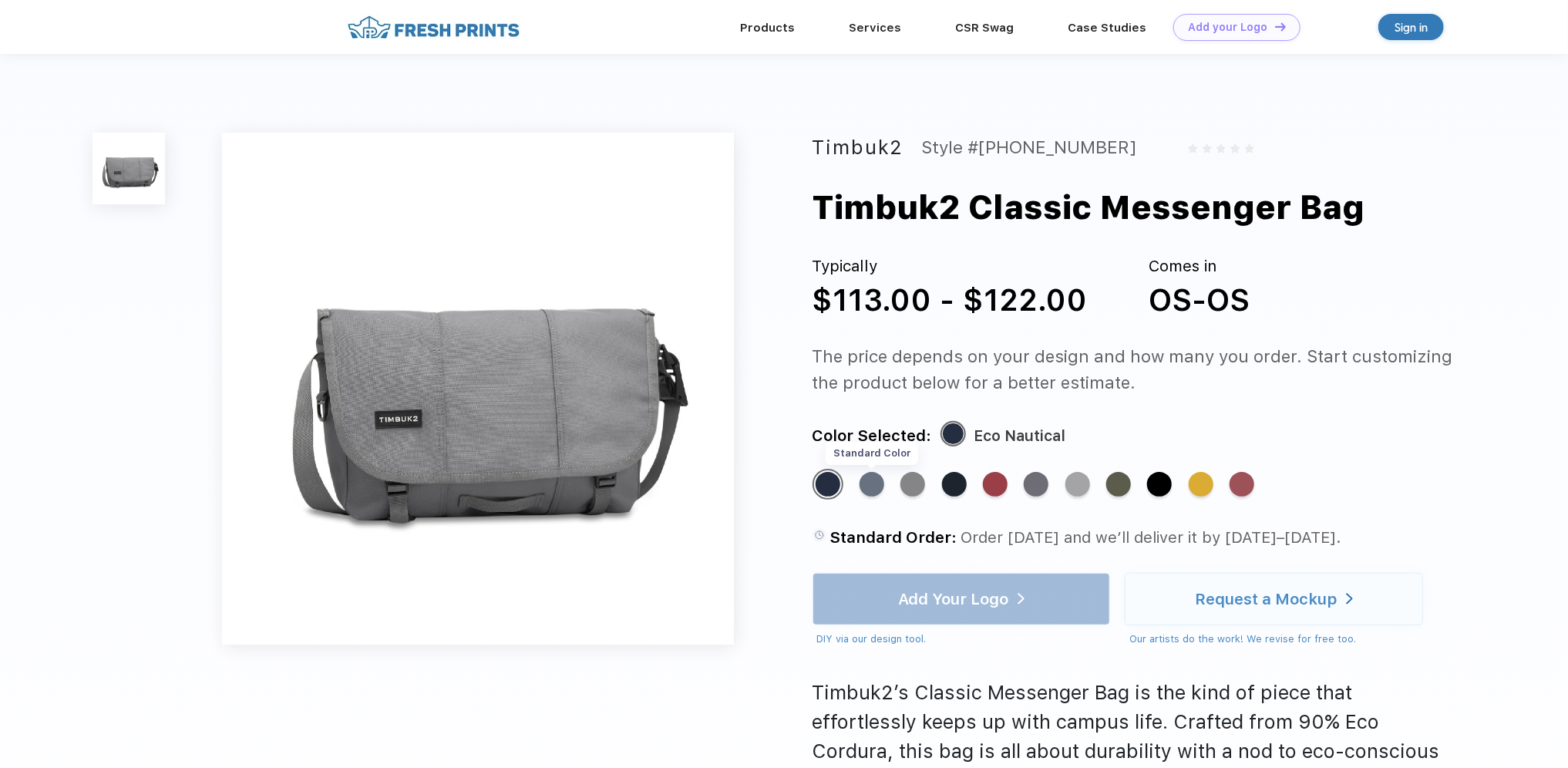
click at [871, 491] on div "Standard Color" at bounding box center [871, 484] width 25 height 25
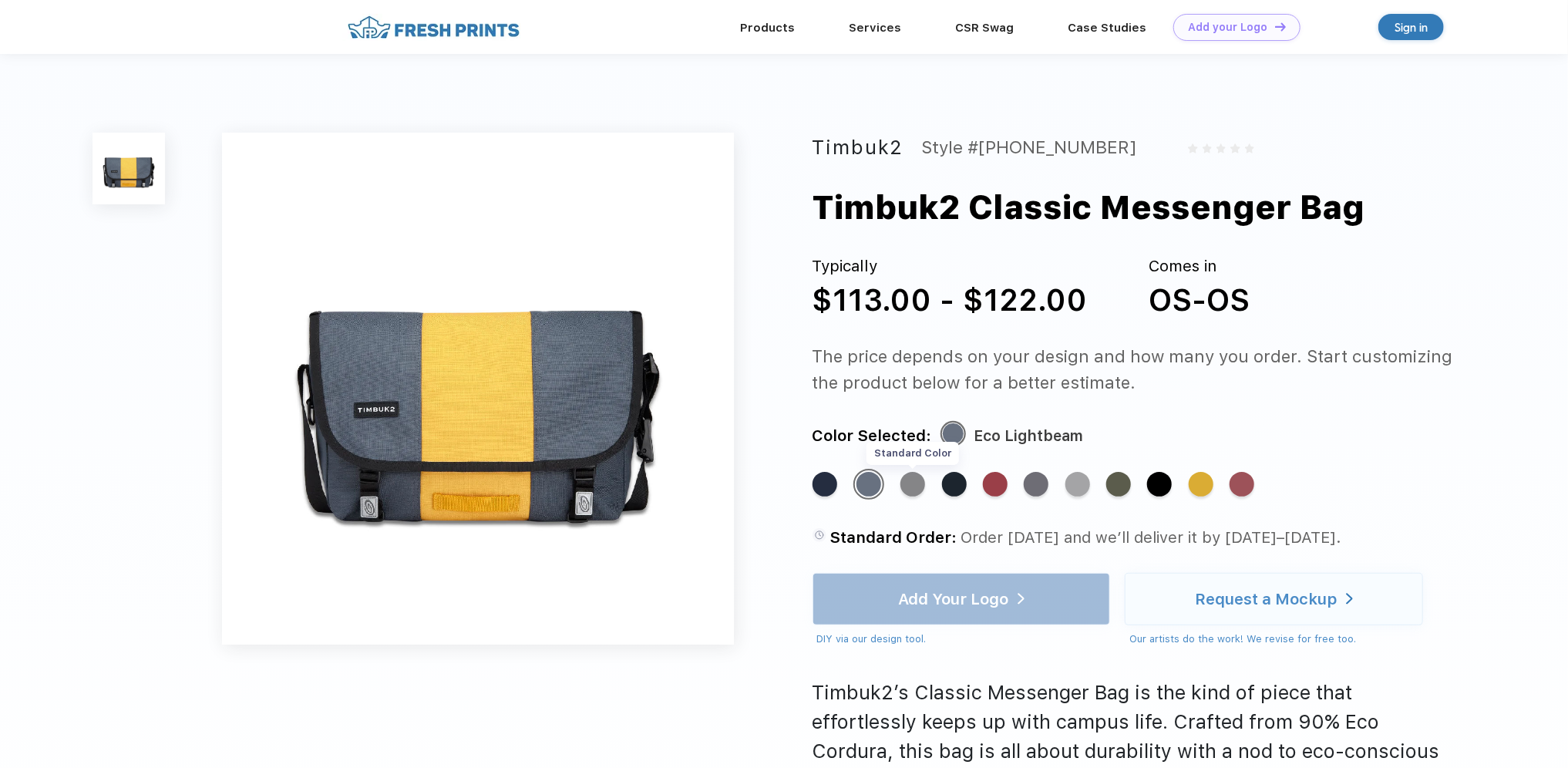
click at [913, 494] on div "Standard Color" at bounding box center [912, 484] width 25 height 25
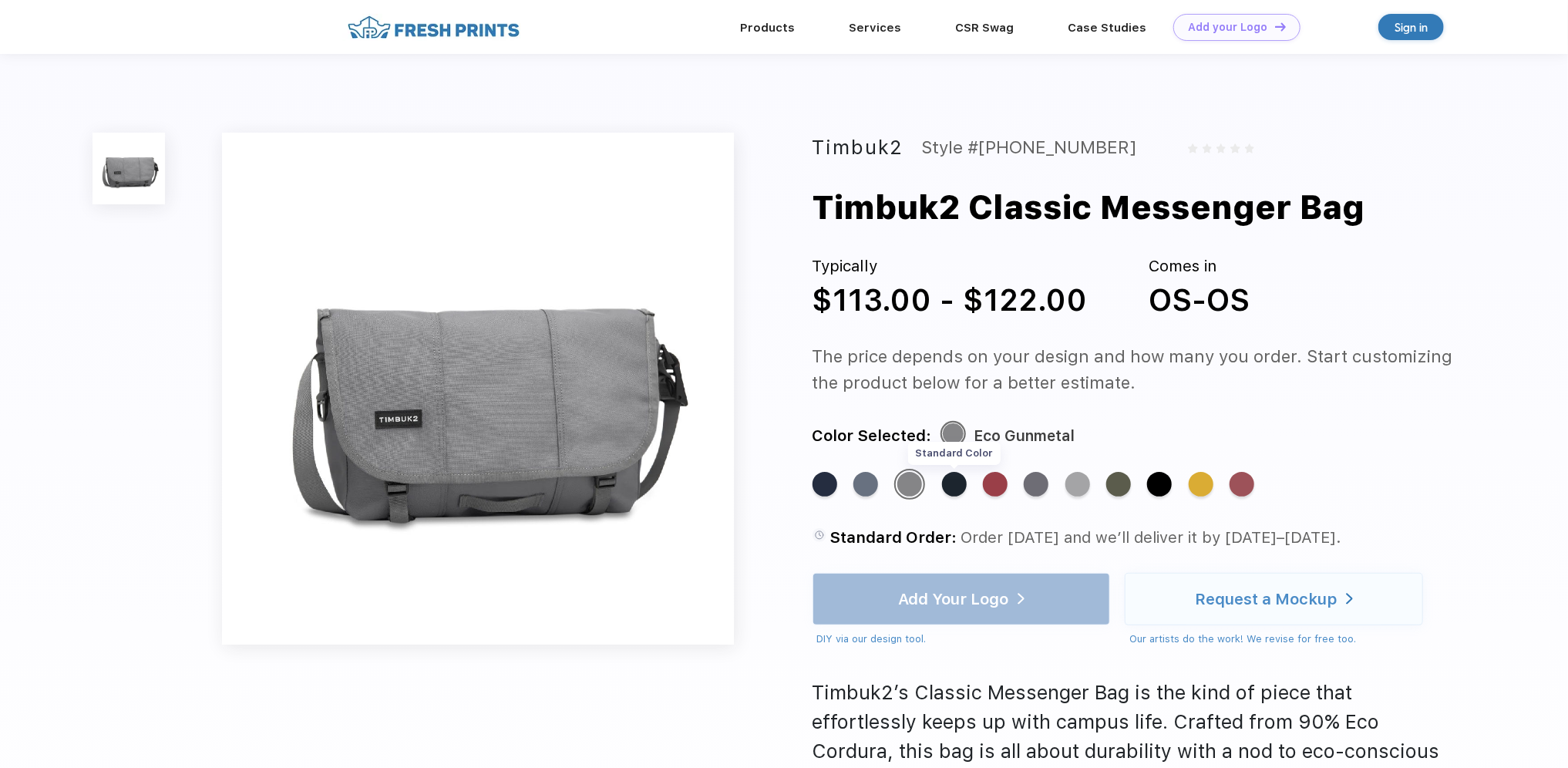
click at [956, 490] on div "Standard Color" at bounding box center [954, 484] width 25 height 25
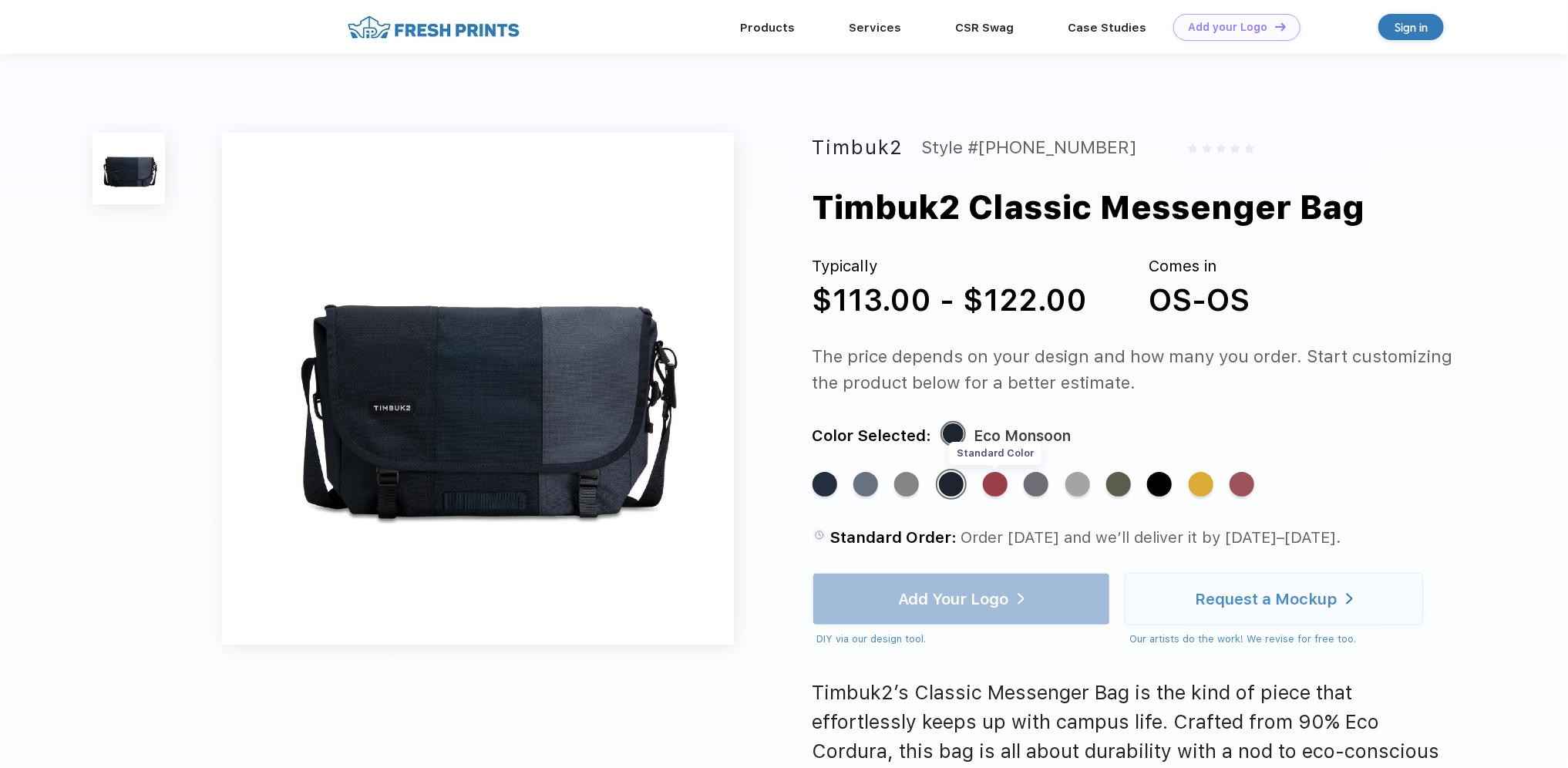
click at [995, 480] on div "Standard Color" at bounding box center [994, 484] width 25 height 25
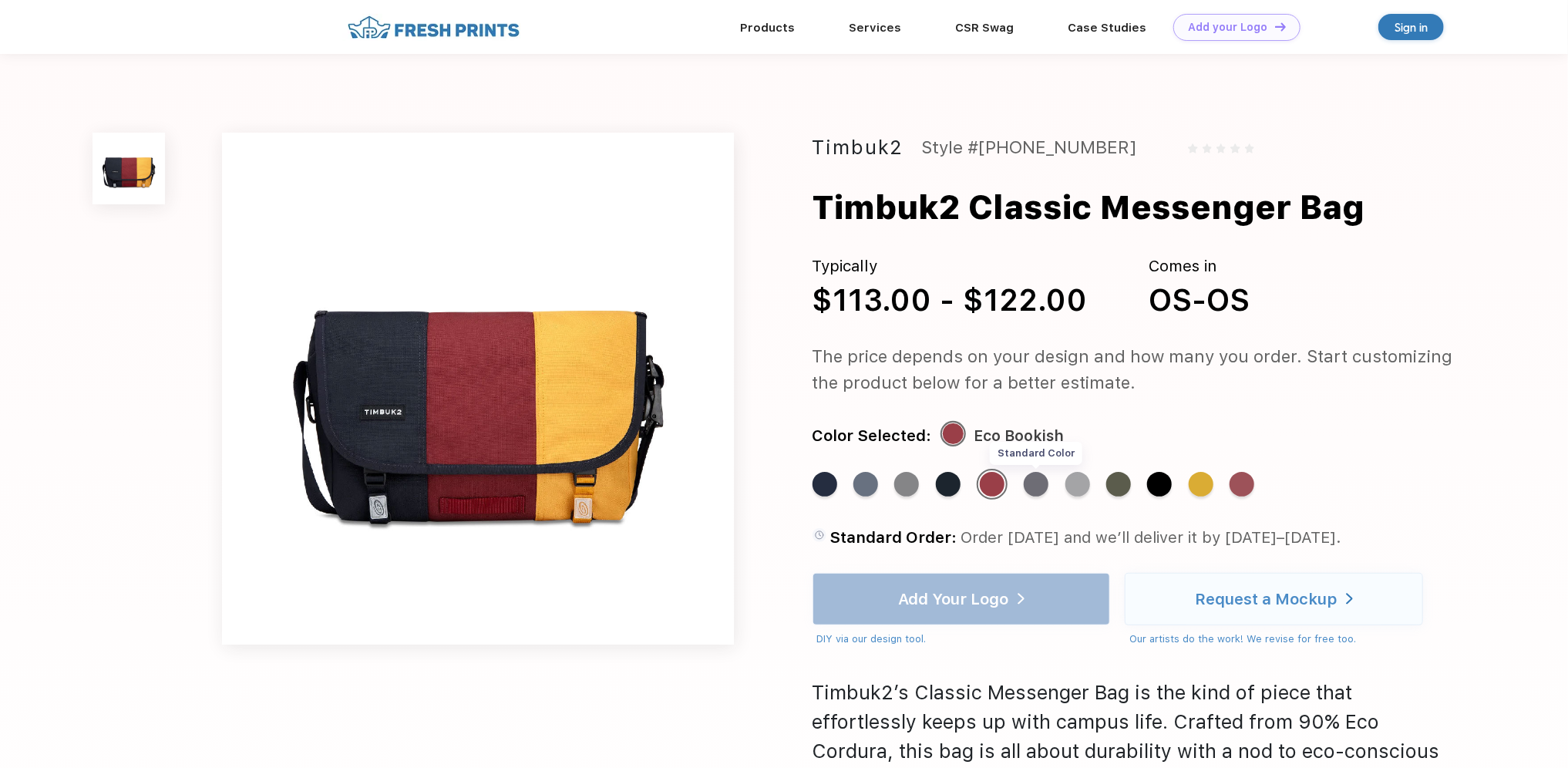
click at [1029, 483] on div "Standard Color" at bounding box center [1035, 484] width 25 height 25
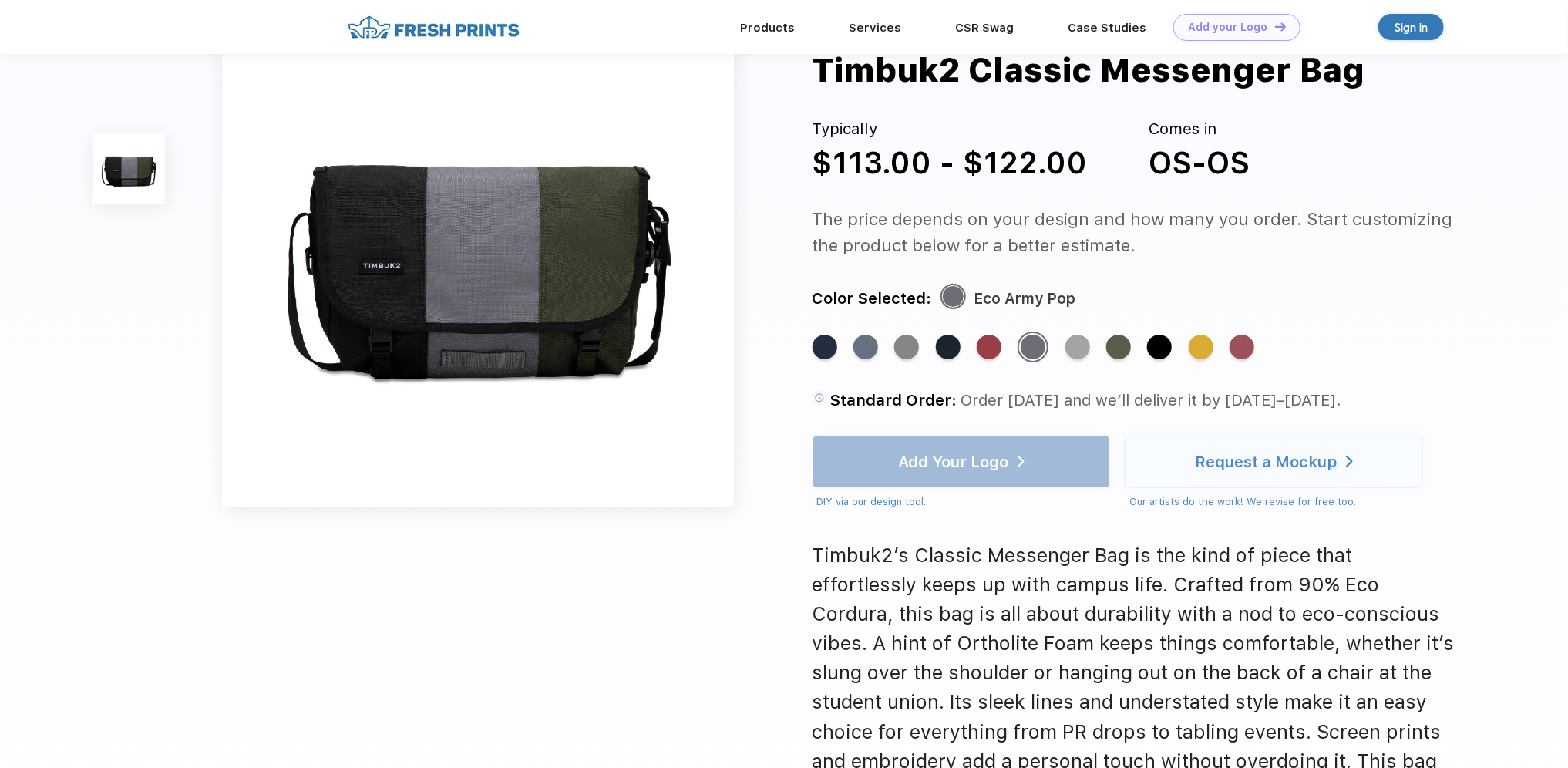
scroll to position [77, 0]
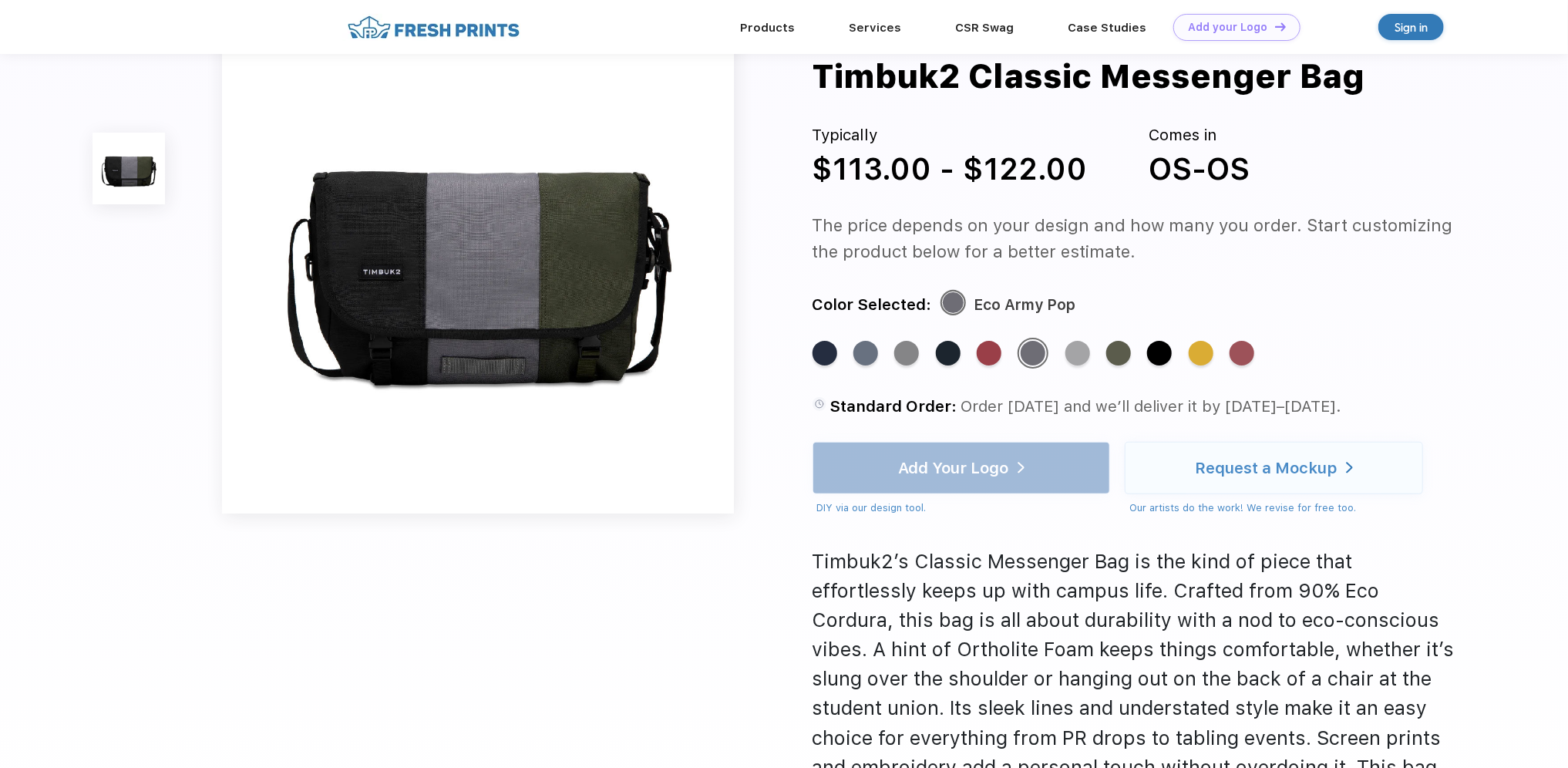
click at [665, 319] on img at bounding box center [477, 257] width 512 height 512
